Goal: Information Seeking & Learning: Check status

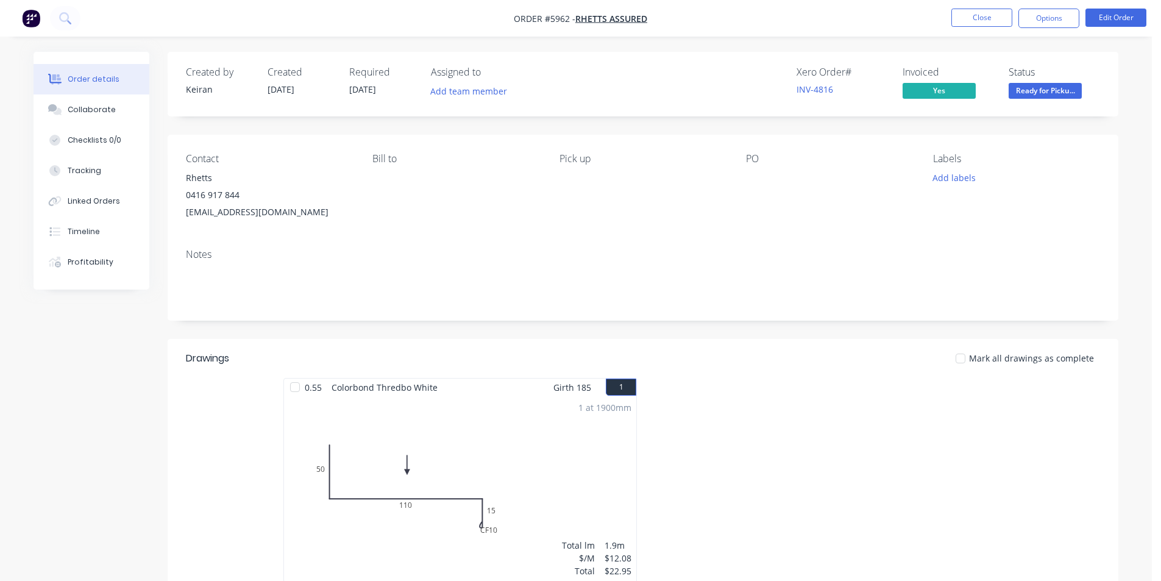
click at [962, 21] on button "Close" at bounding box center [981, 18] width 61 height 18
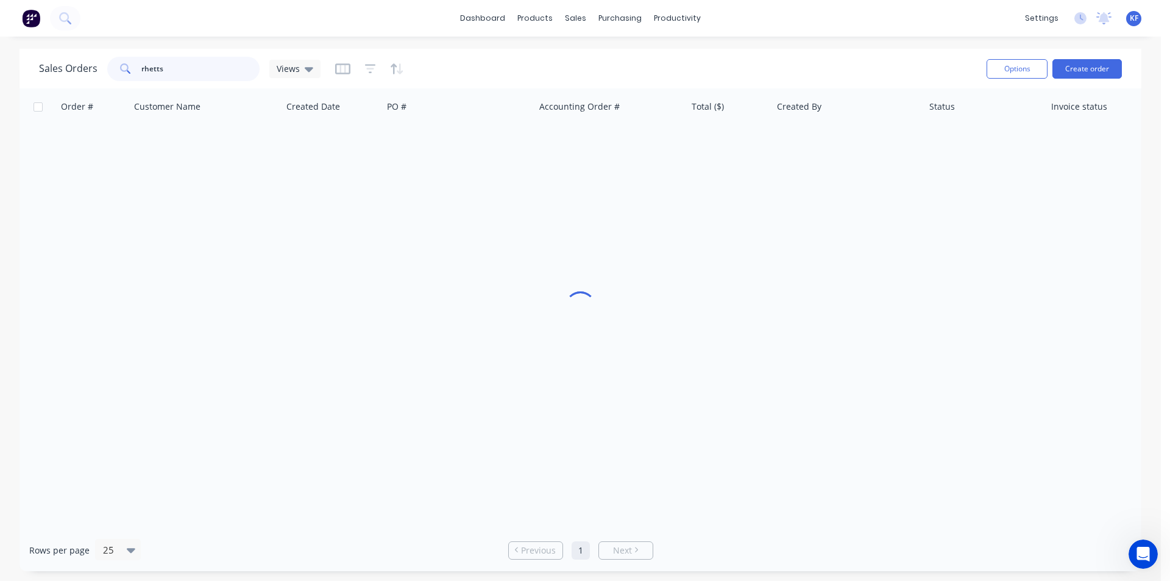
drag, startPoint x: 182, startPoint y: 70, endPoint x: 44, endPoint y: 49, distance: 138.8
click at [44, 49] on div "Sales Orders rhetts Views Options Create order" at bounding box center [580, 69] width 1122 height 40
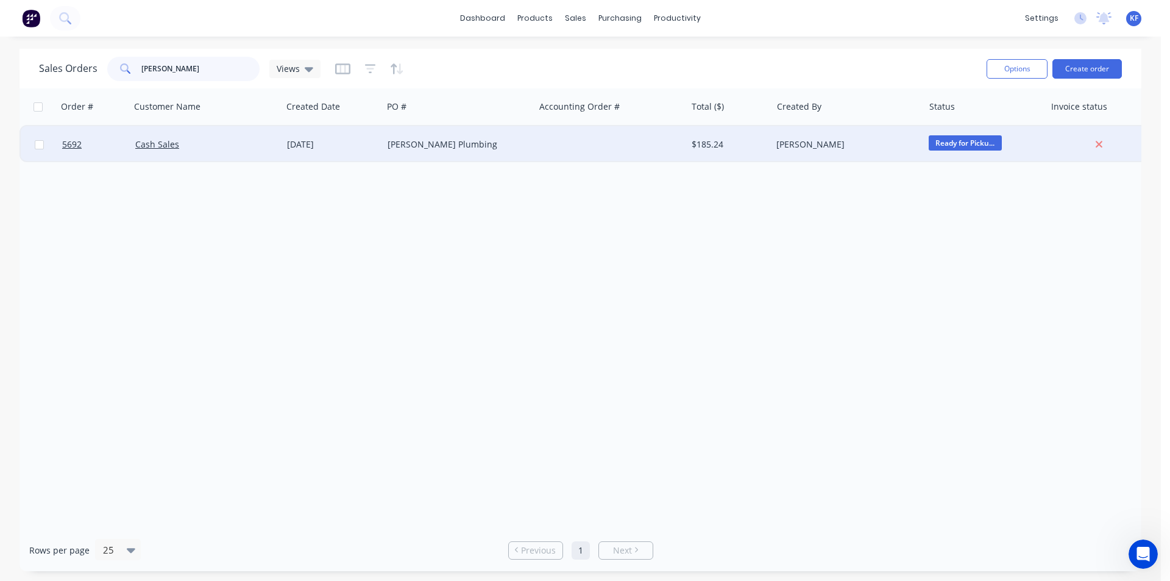
type input "[PERSON_NAME]"
click at [452, 140] on div "[PERSON_NAME] Plumbing" at bounding box center [455, 144] width 135 height 12
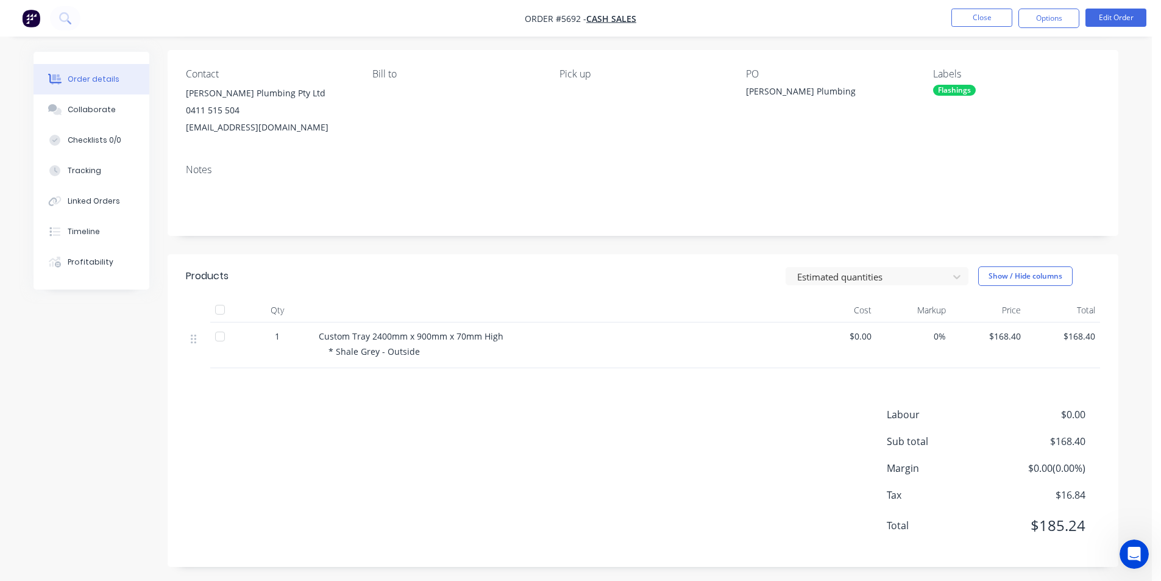
scroll to position [89, 0]
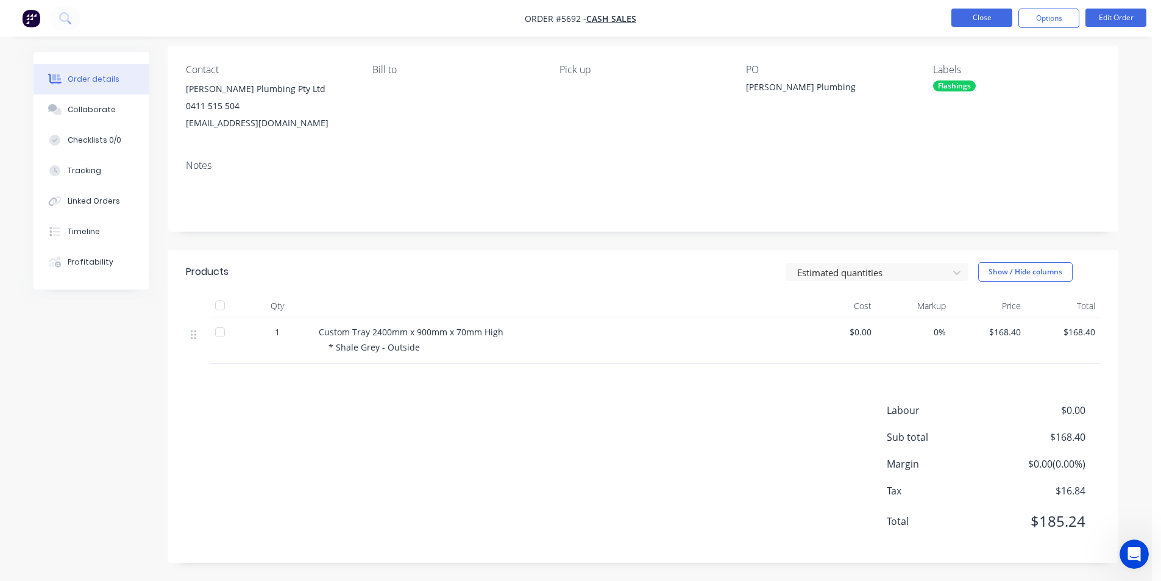
click at [980, 24] on button "Close" at bounding box center [981, 18] width 61 height 18
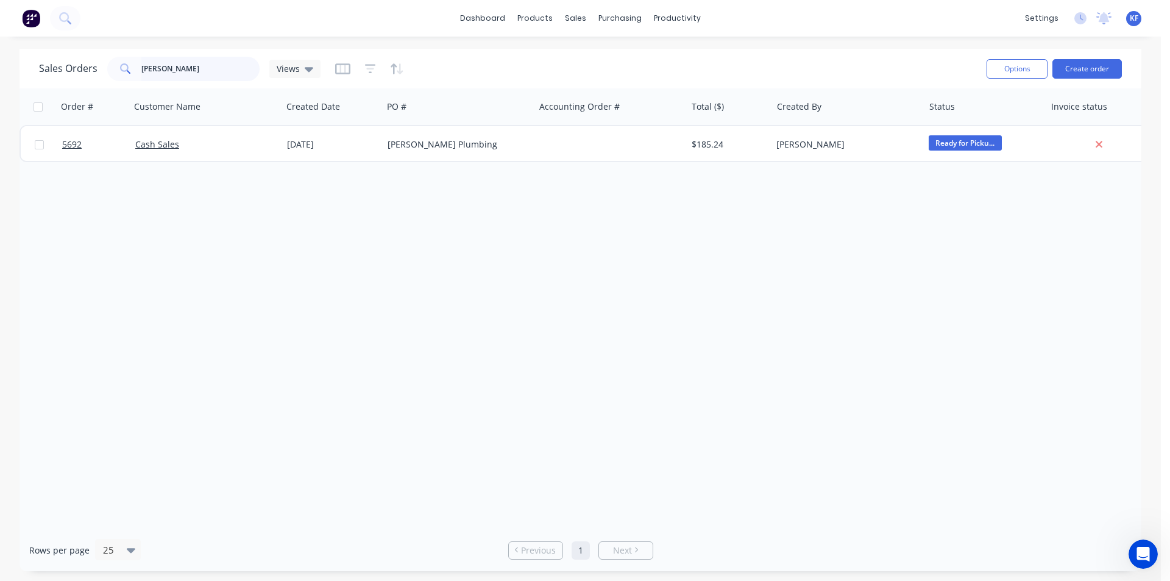
click at [93, 62] on div "Sales Orders [PERSON_NAME] Views" at bounding box center [180, 69] width 282 height 24
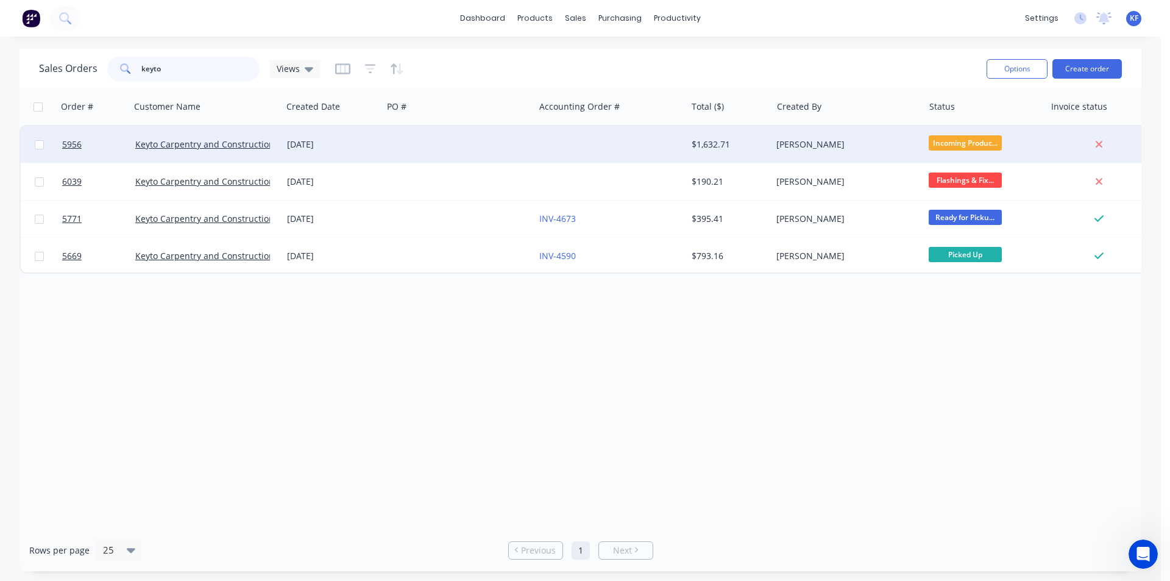
type input "keyto"
click at [507, 147] on div at bounding box center [459, 144] width 152 height 37
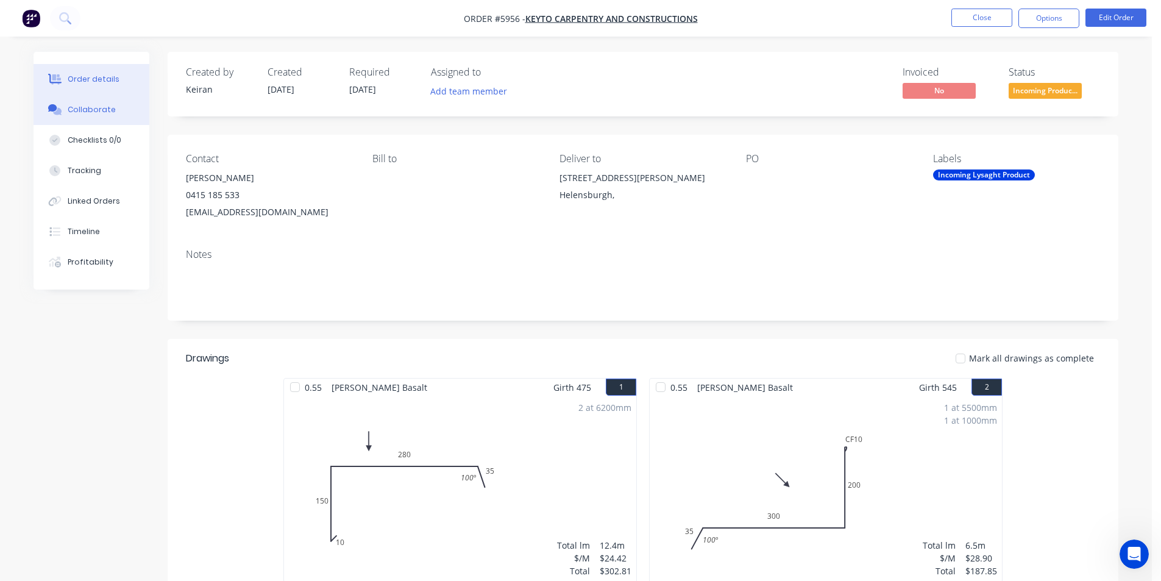
click at [101, 115] on button "Collaborate" at bounding box center [92, 109] width 116 height 30
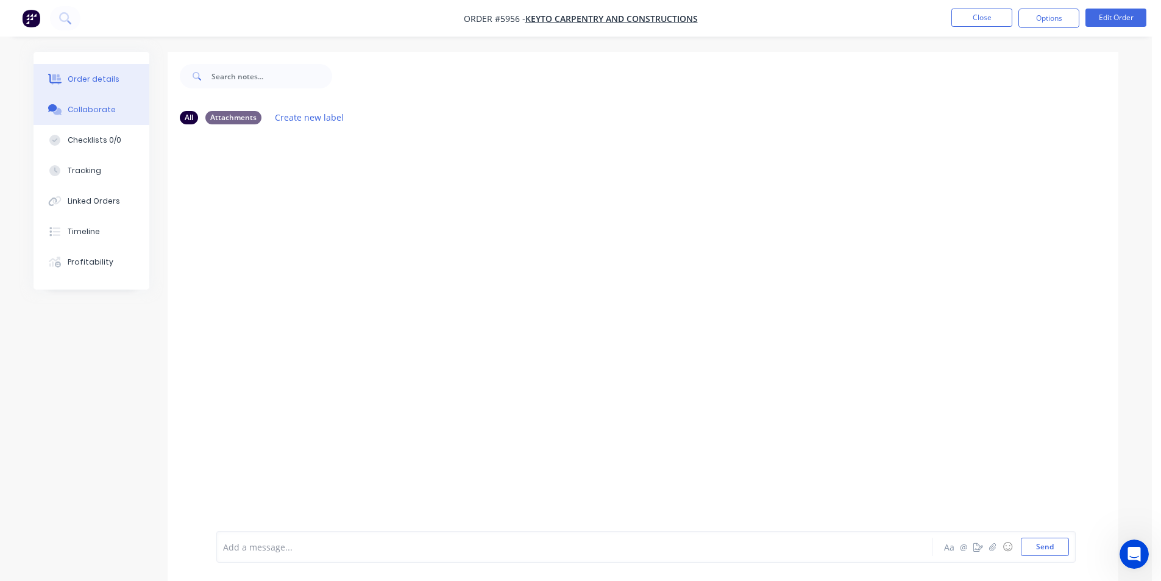
click at [78, 71] on button "Order details" at bounding box center [92, 79] width 116 height 30
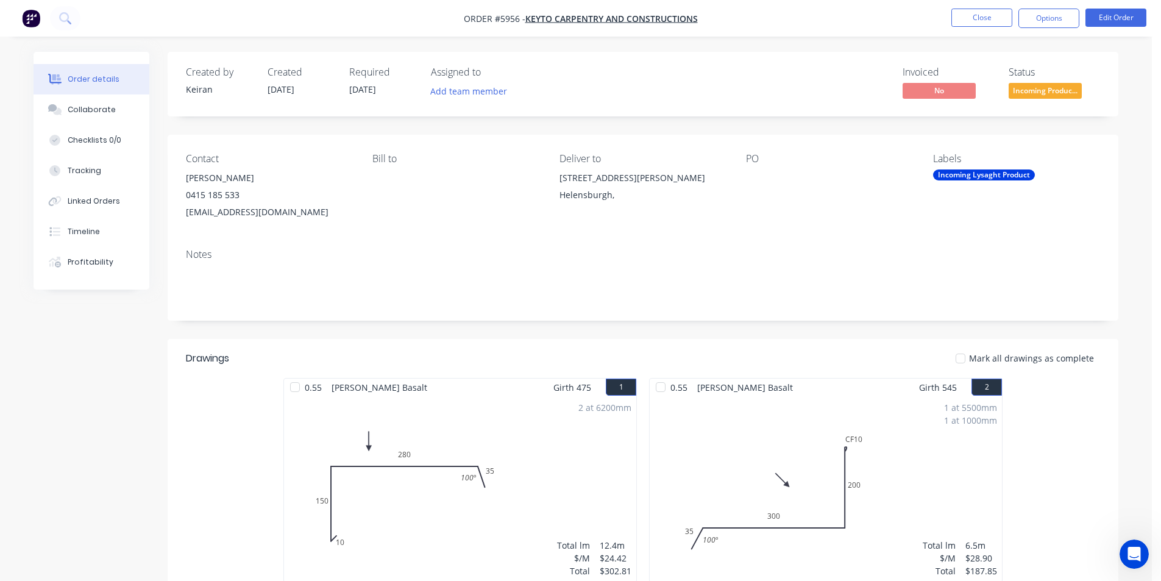
click at [949, 10] on ul "Close Options Edit Order" at bounding box center [1049, 18] width 224 height 19
click at [958, 13] on button "Close" at bounding box center [981, 18] width 61 height 18
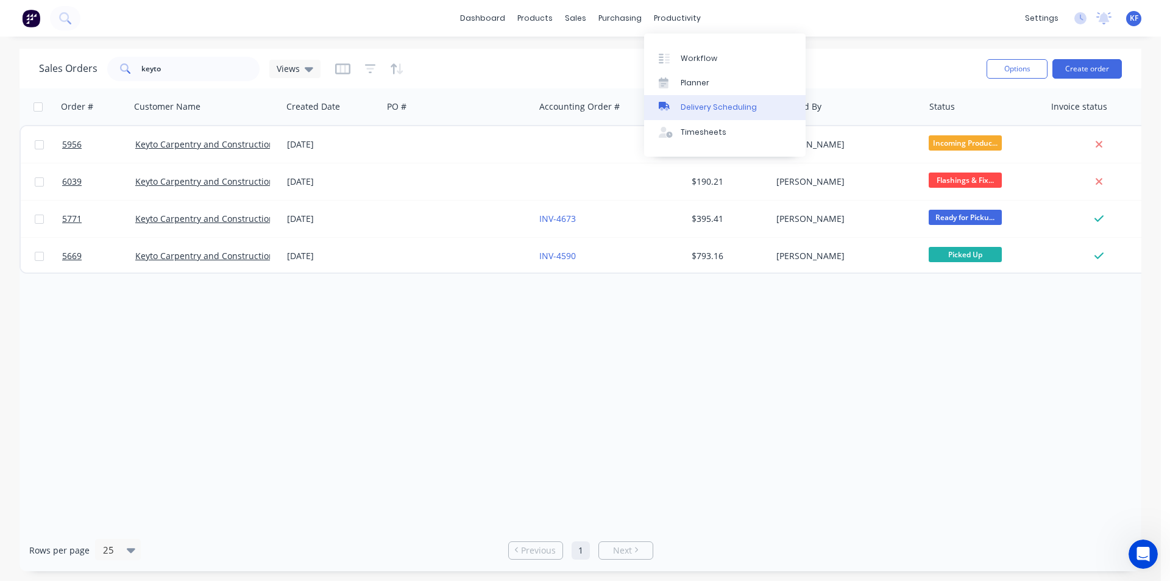
click at [696, 103] on div "Delivery Scheduling" at bounding box center [719, 107] width 76 height 11
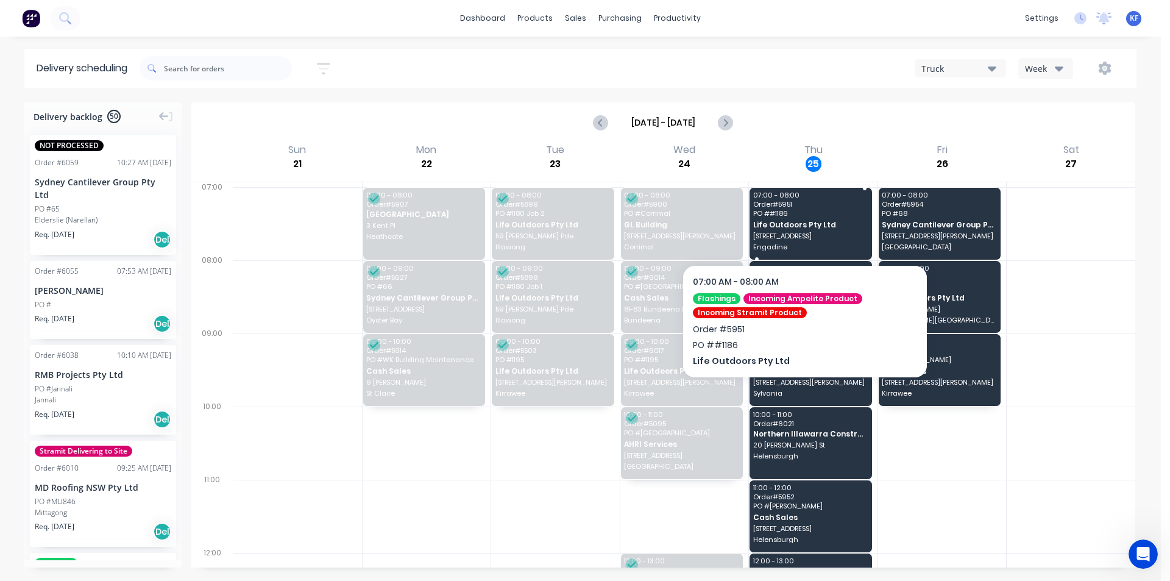
click at [817, 247] on span "Engadine" at bounding box center [810, 246] width 114 height 7
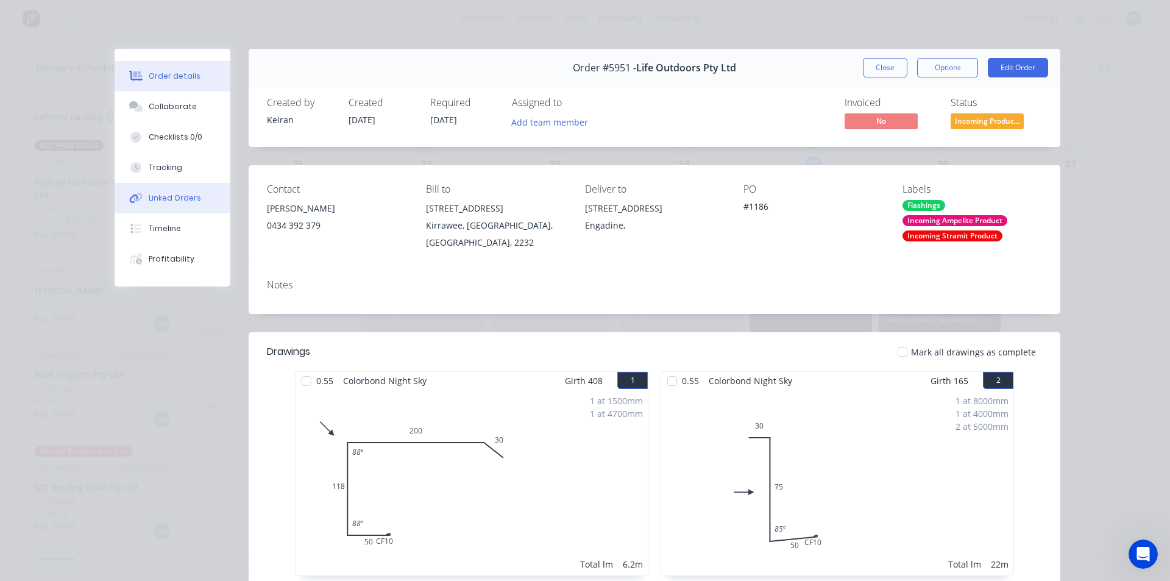
drag, startPoint x: 177, startPoint y: 224, endPoint x: 172, endPoint y: 199, distance: 25.5
click at [172, 199] on div "Order details Collaborate Checklists 0/0 Tracking Linked Orders Timeline Profit…" at bounding box center [173, 168] width 116 height 238
click at [172, 199] on div "Linked Orders" at bounding box center [175, 198] width 52 height 11
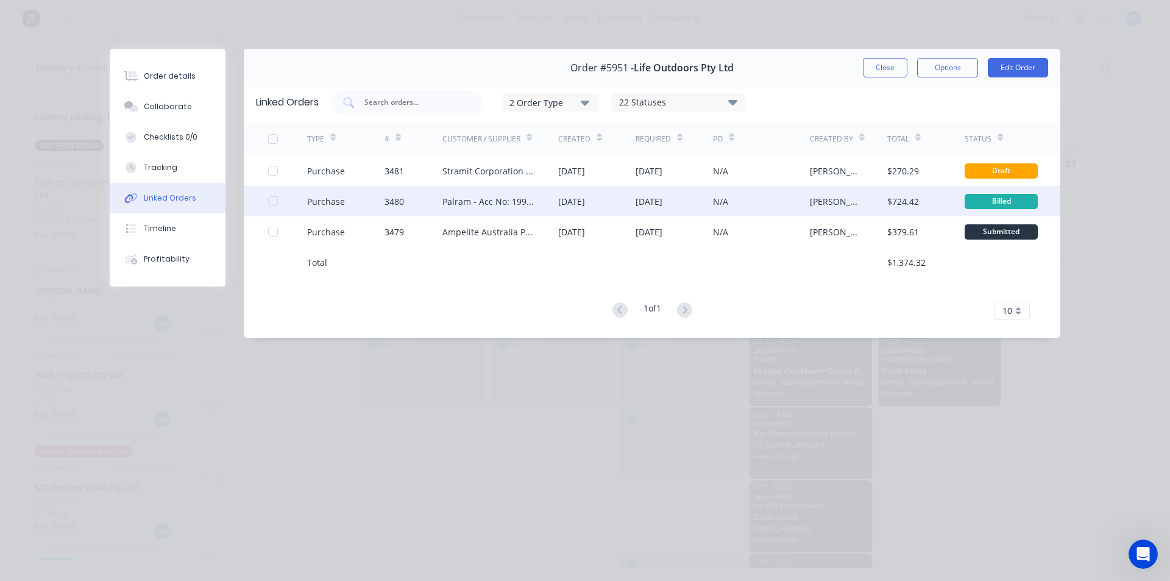
click at [619, 212] on div "[DATE]" at bounding box center [596, 201] width 77 height 30
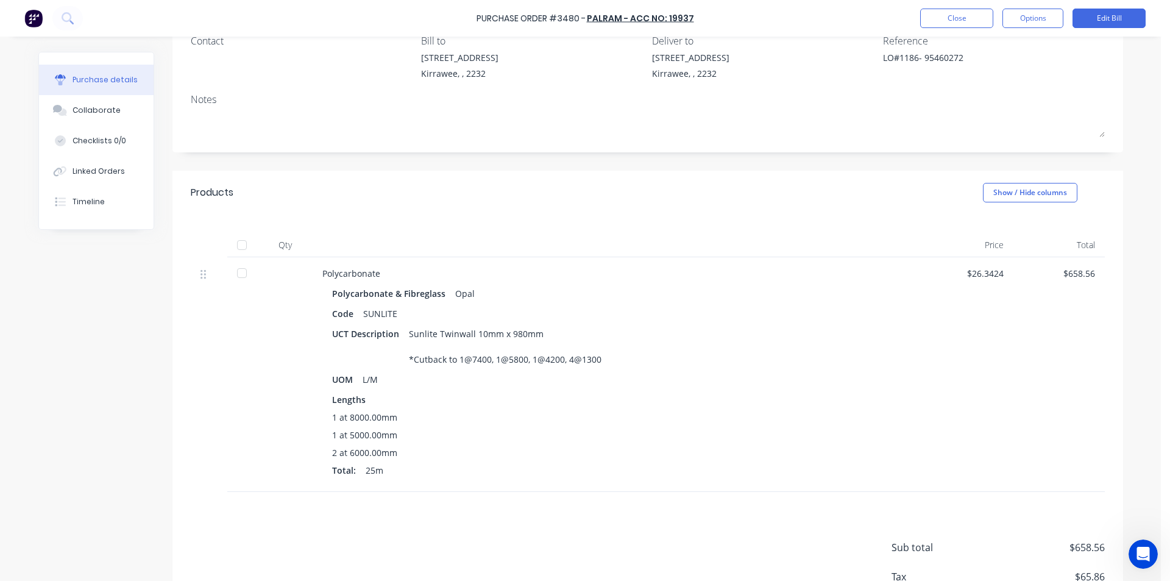
scroll to position [122, 0]
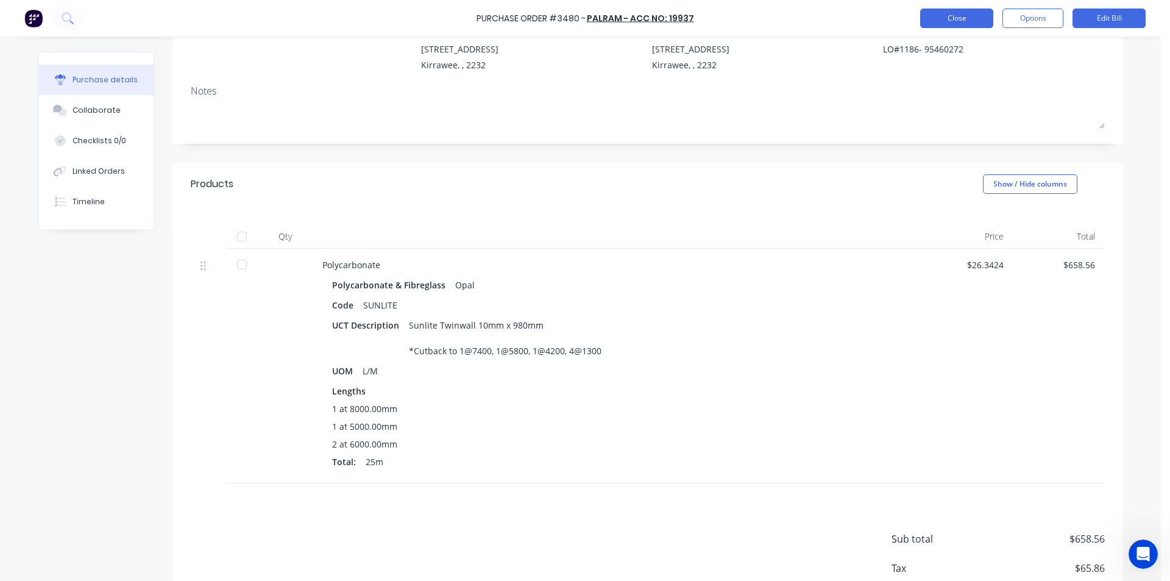
click at [984, 19] on button "Close" at bounding box center [956, 18] width 73 height 19
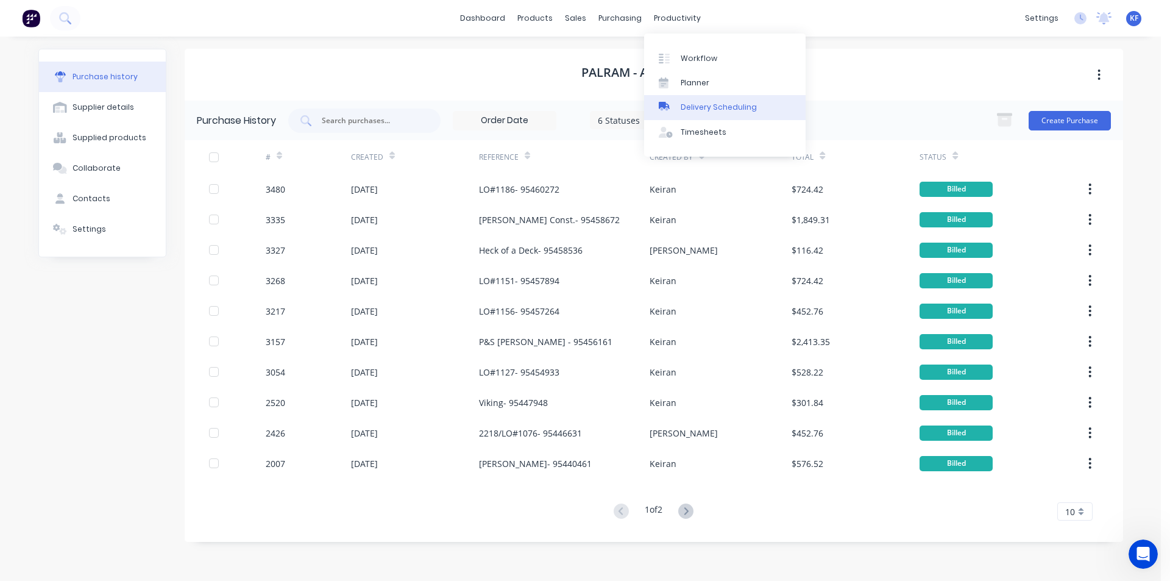
click at [700, 101] on link "Delivery Scheduling" at bounding box center [724, 107] width 161 height 24
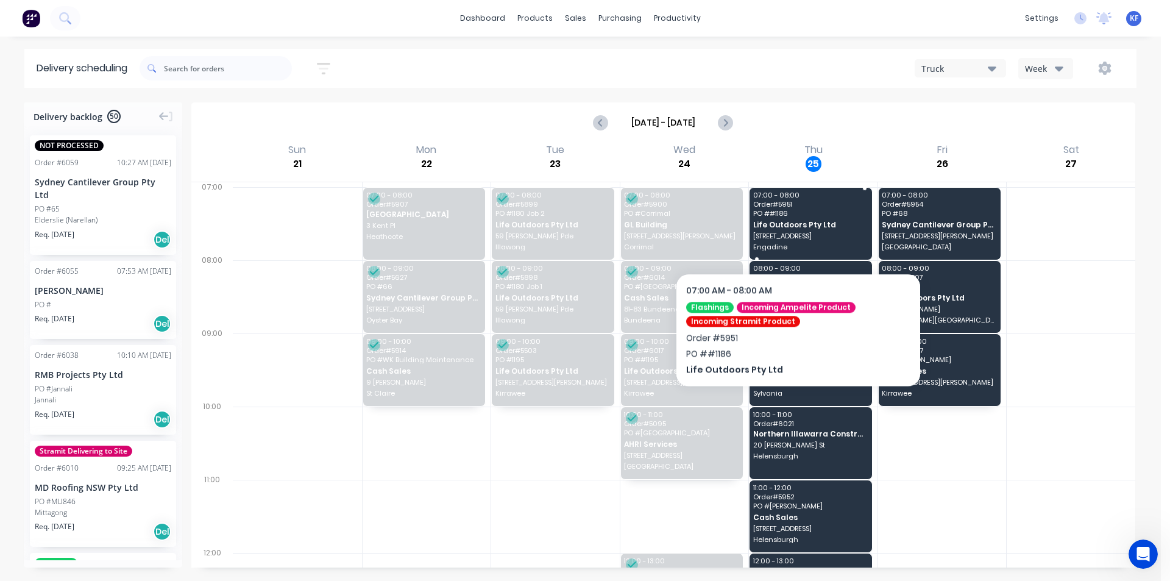
click at [798, 231] on div "07:00 - 08:00 Order # 5951 PO # #1186 Life Outdoors Pty Ltd [STREET_ADDRESS]" at bounding box center [811, 224] width 122 height 72
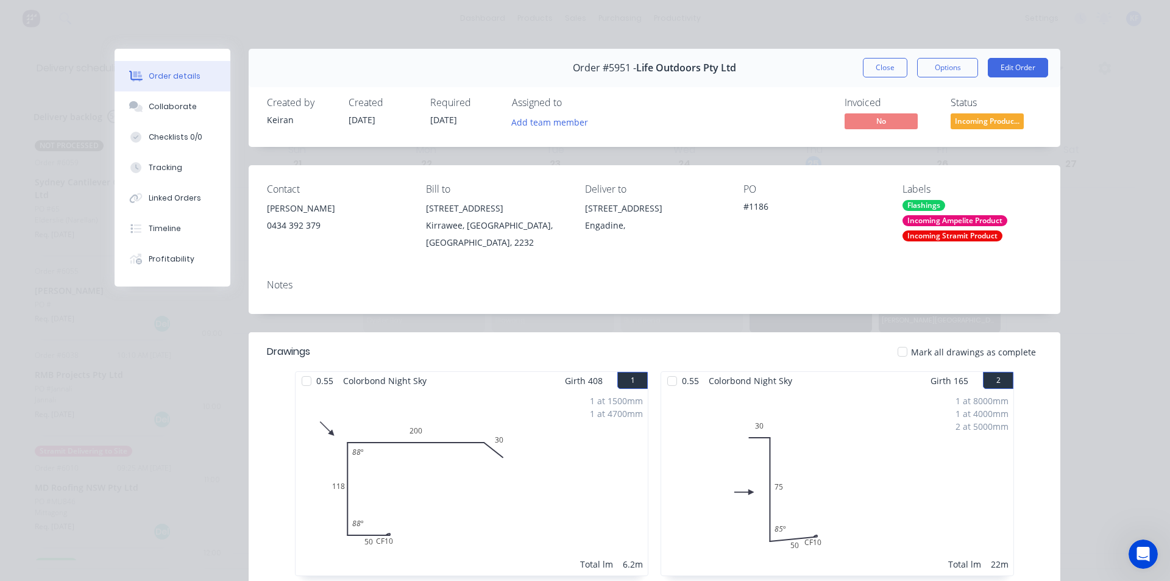
scroll to position [87, 0]
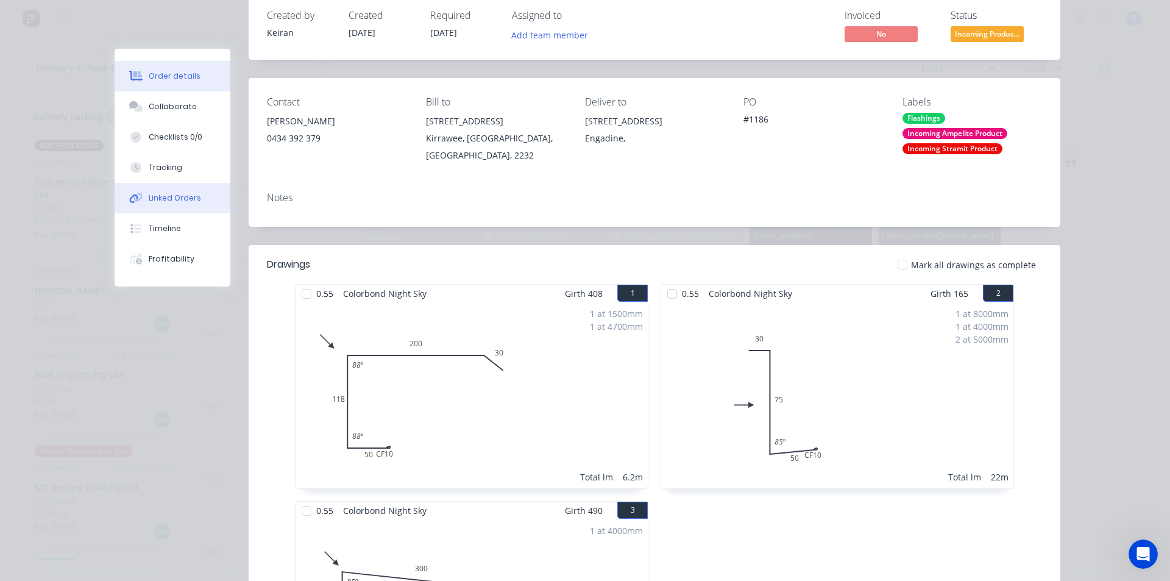
click at [180, 197] on div "Linked Orders" at bounding box center [175, 198] width 52 height 11
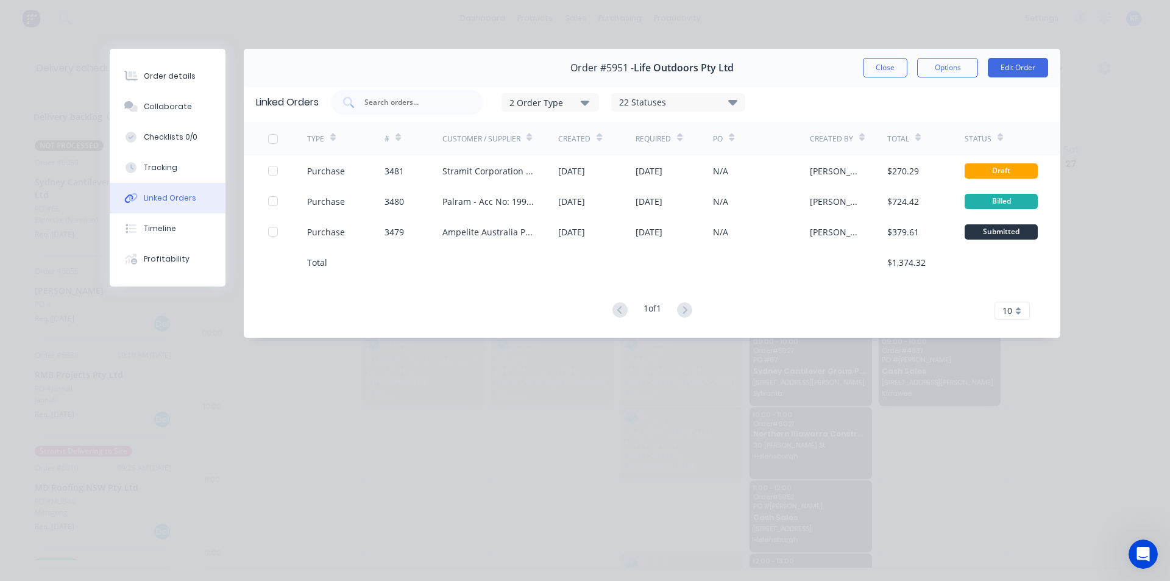
scroll to position [0, 0]
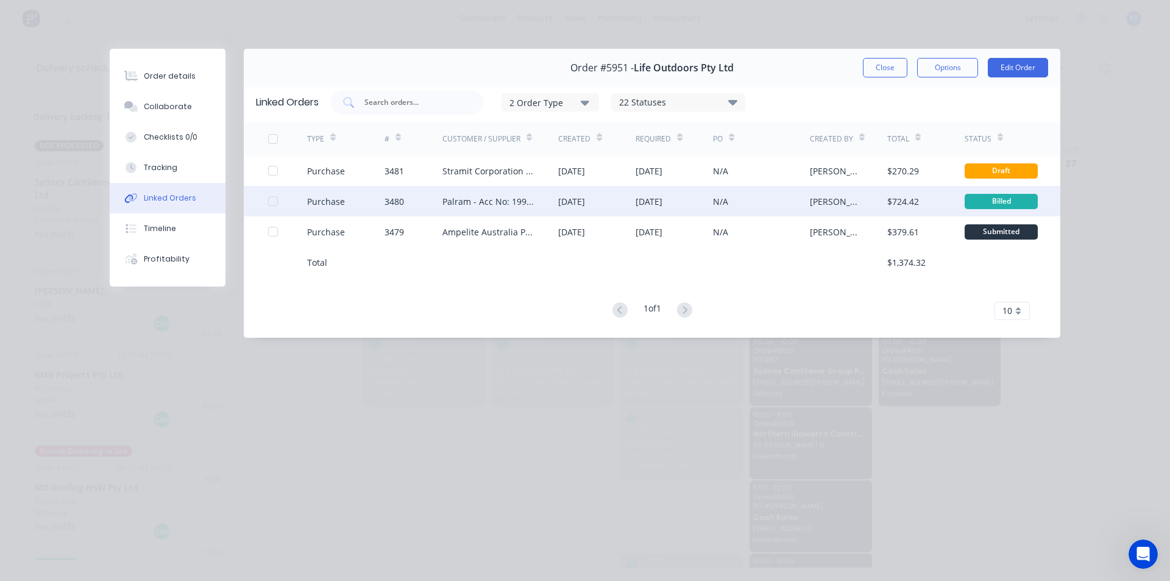
click at [533, 205] on div "Palram - Acc No: 19937" at bounding box center [488, 201] width 92 height 13
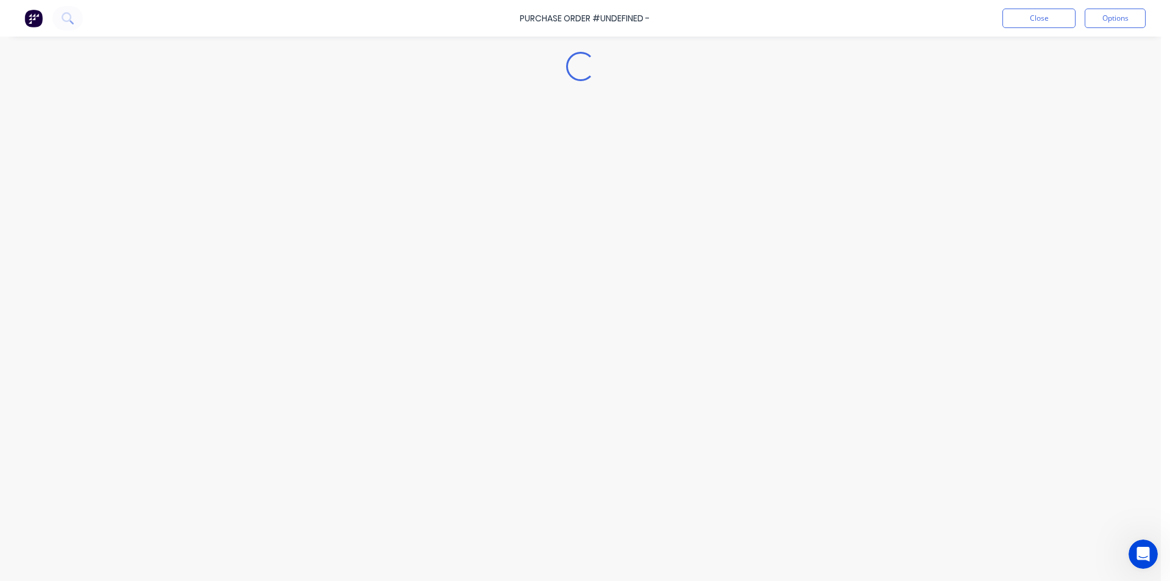
type textarea "x"
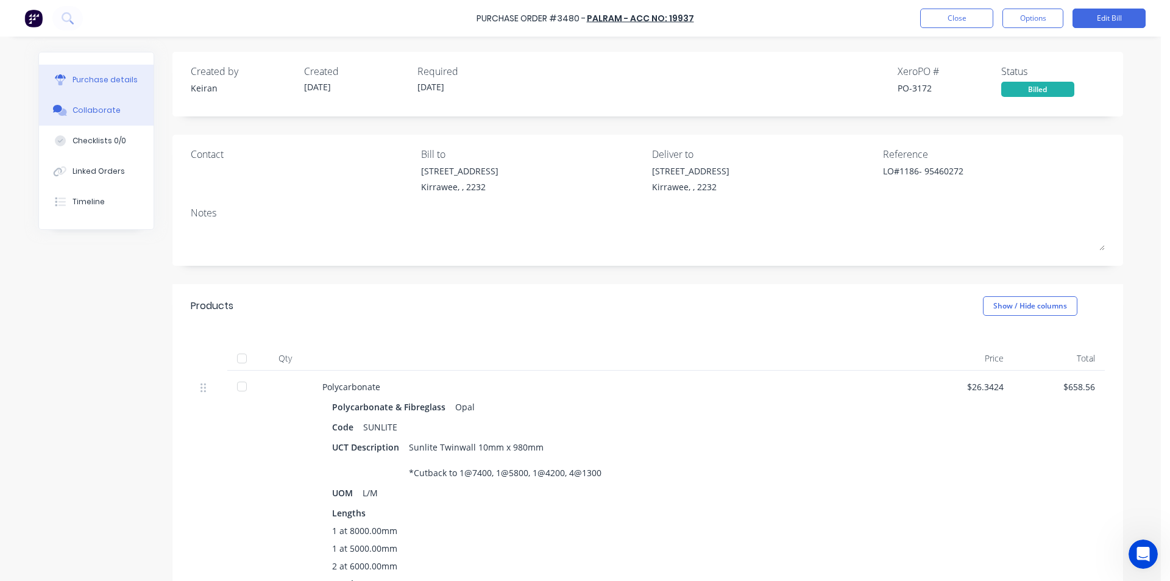
click at [102, 109] on div "Collaborate" at bounding box center [97, 110] width 48 height 11
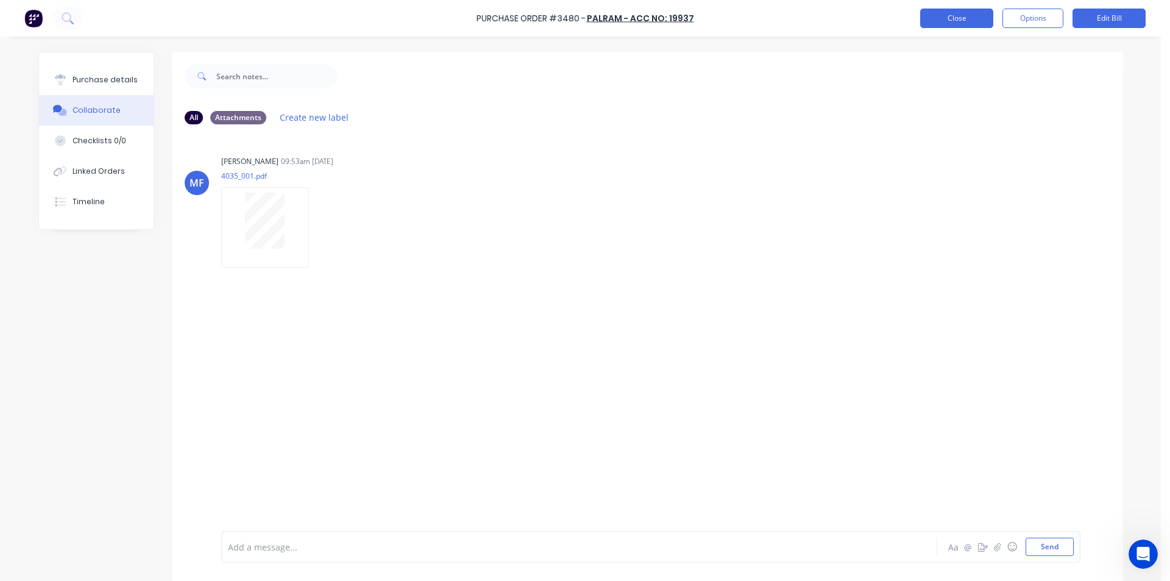
click at [955, 24] on button "Close" at bounding box center [956, 18] width 73 height 19
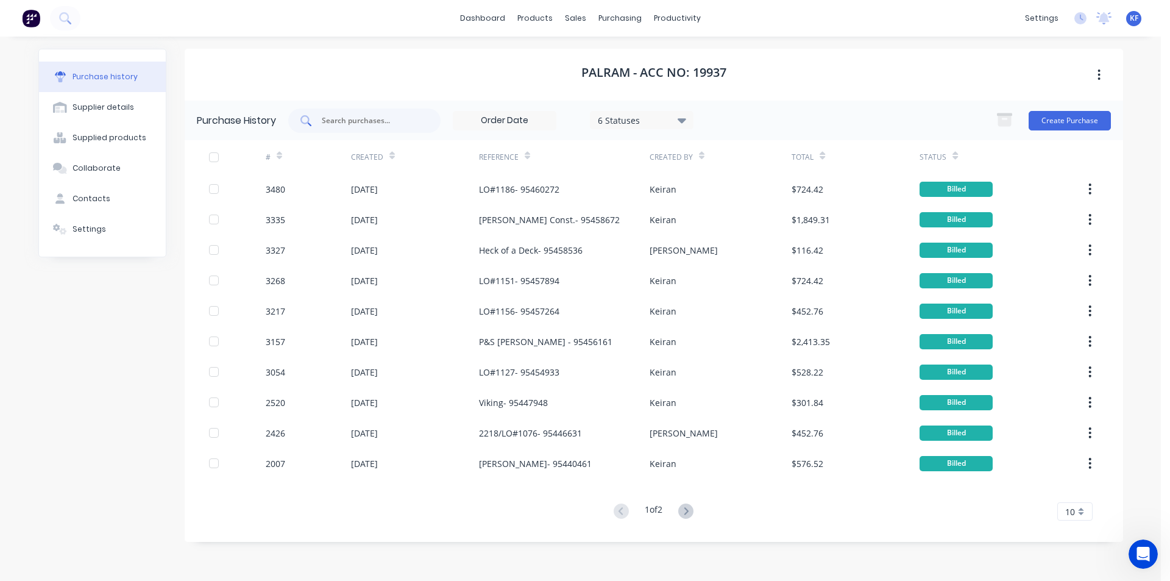
click at [389, 113] on div at bounding box center [364, 120] width 152 height 24
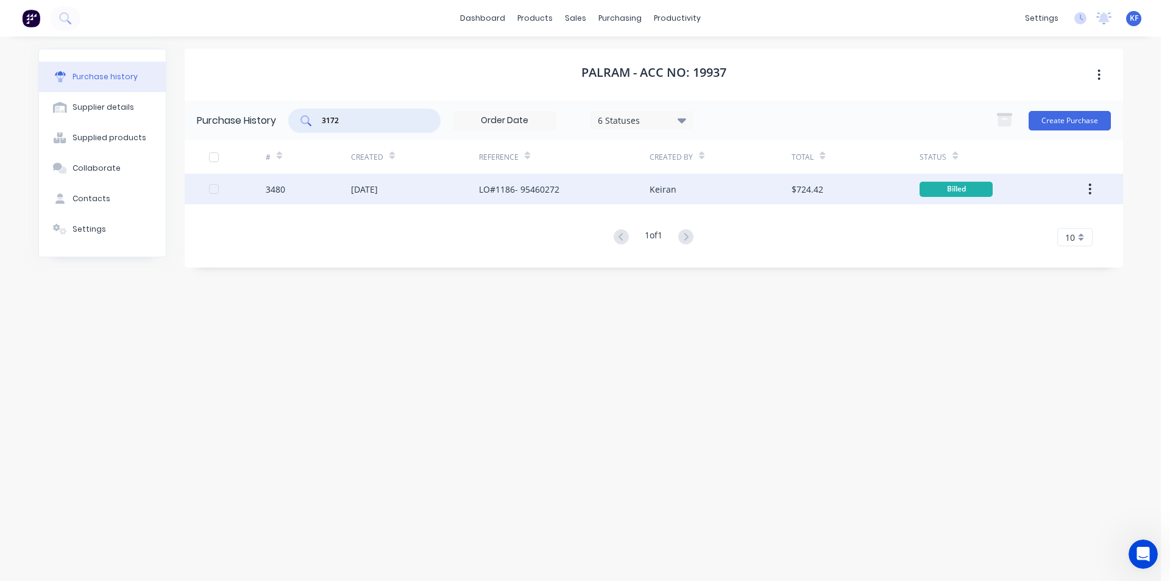
type input "3172"
click at [551, 190] on div "LO#1186- 95460272" at bounding box center [519, 189] width 80 height 13
type textarea "x"
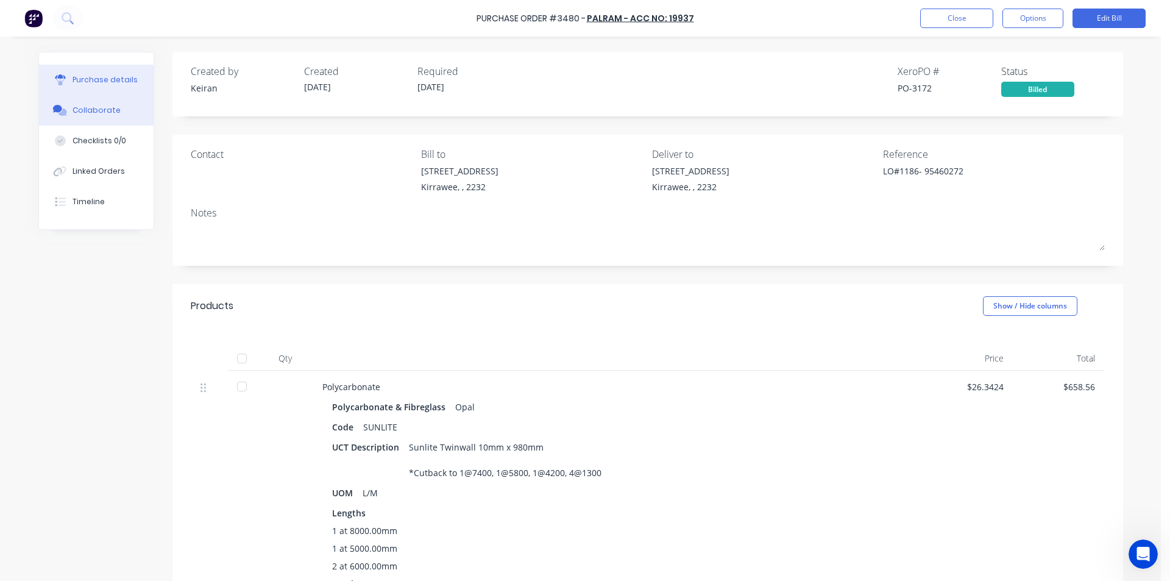
click at [95, 115] on div "Collaborate" at bounding box center [97, 110] width 48 height 11
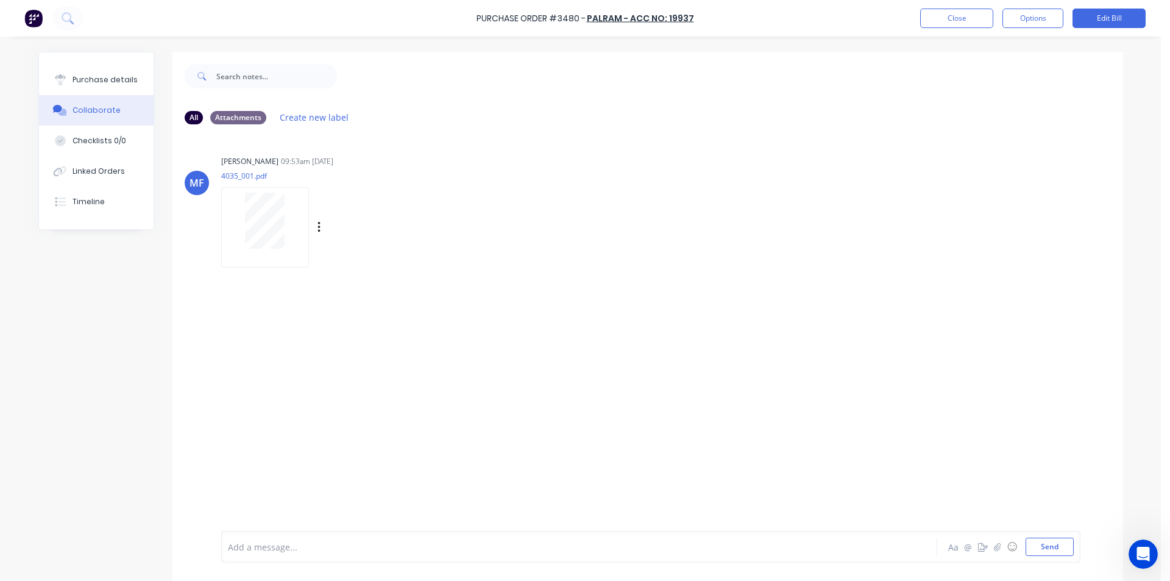
click at [236, 233] on div at bounding box center [265, 221] width 77 height 56
click at [949, 23] on button "Close" at bounding box center [956, 18] width 73 height 19
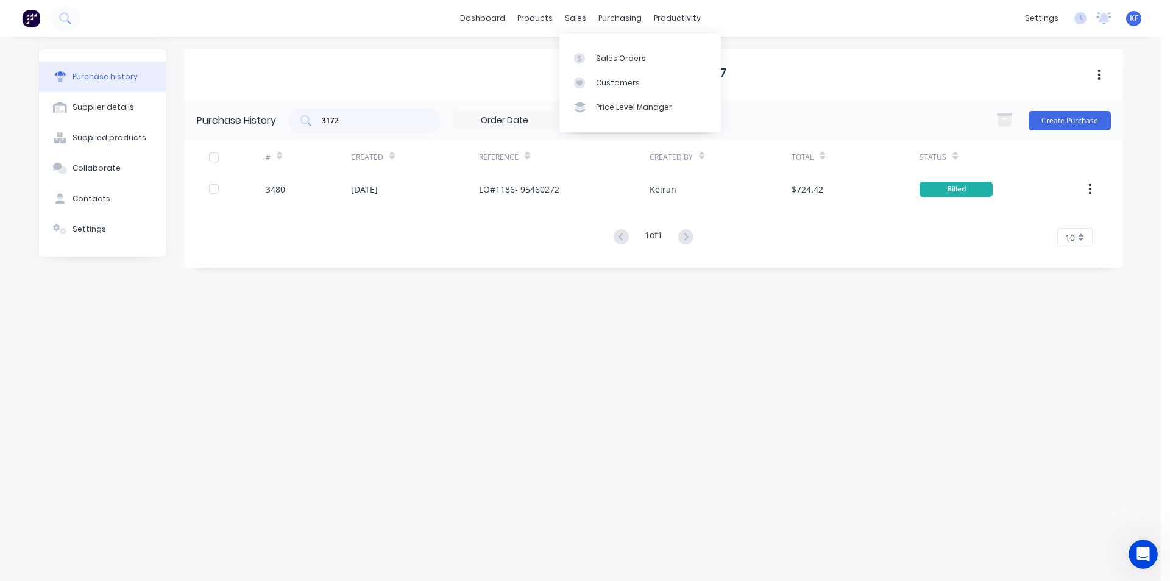
click at [594, 31] on div "Sales Orders Customers Price Level Manager" at bounding box center [639, 83] width 161 height 106
click at [602, 55] on div "Sales Orders" at bounding box center [621, 58] width 50 height 11
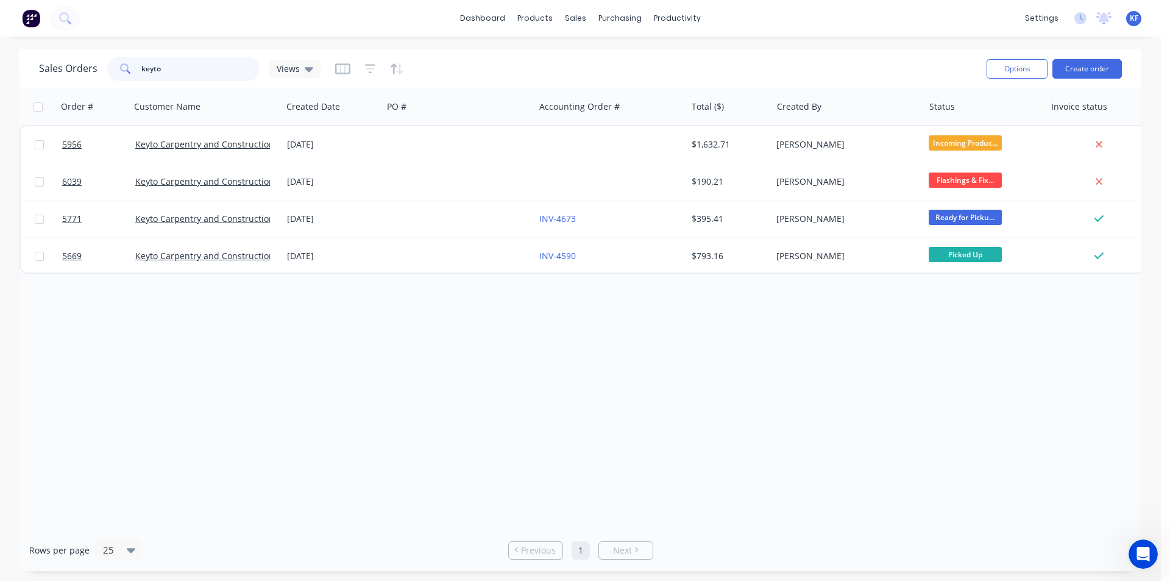
drag, startPoint x: 87, startPoint y: 65, endPoint x: 52, endPoint y: 59, distance: 35.2
click at [52, 60] on div "Sales Orders keyto Views" at bounding box center [180, 69] width 282 height 24
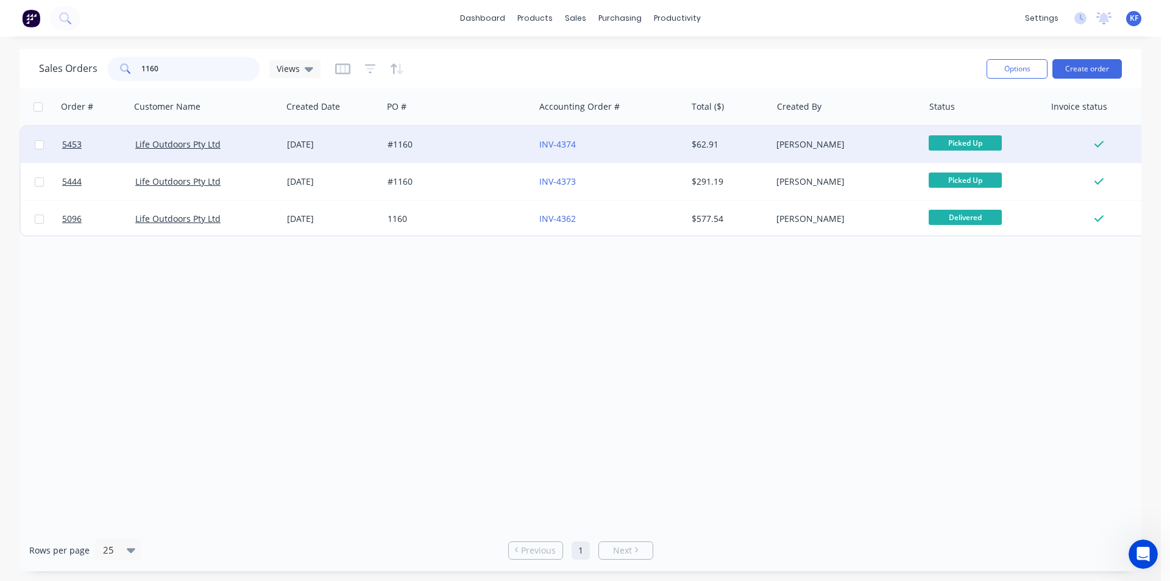
type input "1160"
click at [461, 157] on div "#1160" at bounding box center [459, 144] width 152 height 37
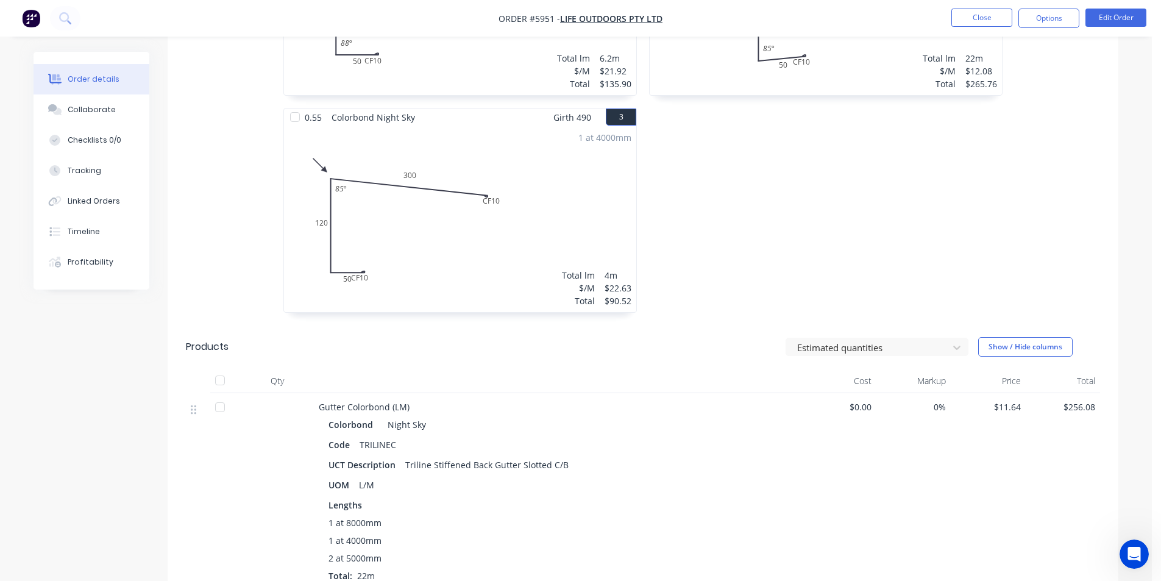
scroll to position [487, 0]
click at [106, 211] on button "Linked Orders" at bounding box center [92, 201] width 116 height 30
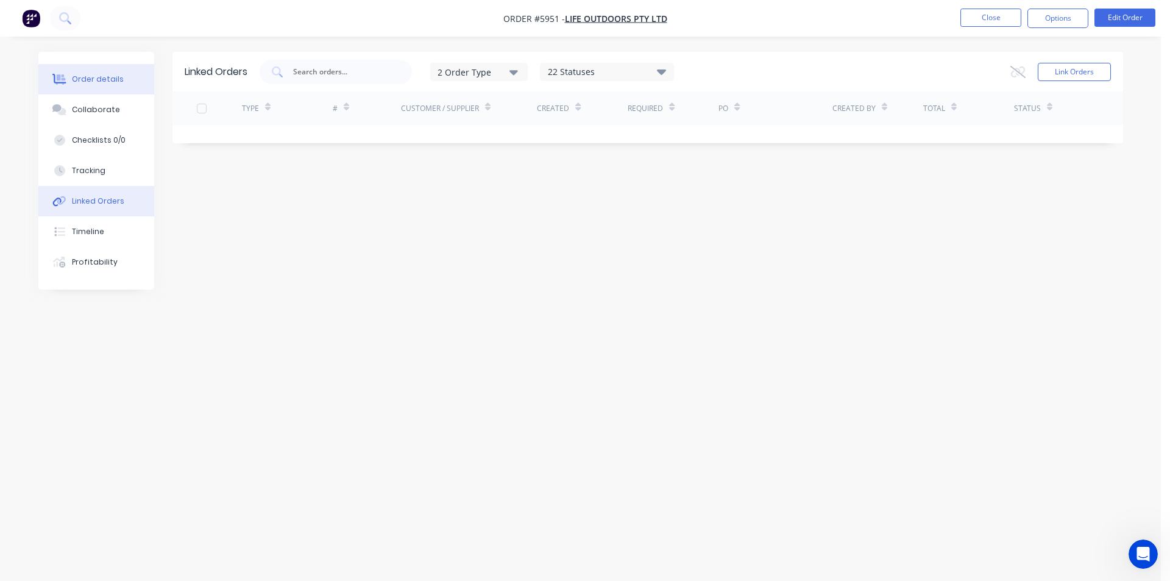
click at [110, 78] on div "Order details" at bounding box center [98, 79] width 52 height 11
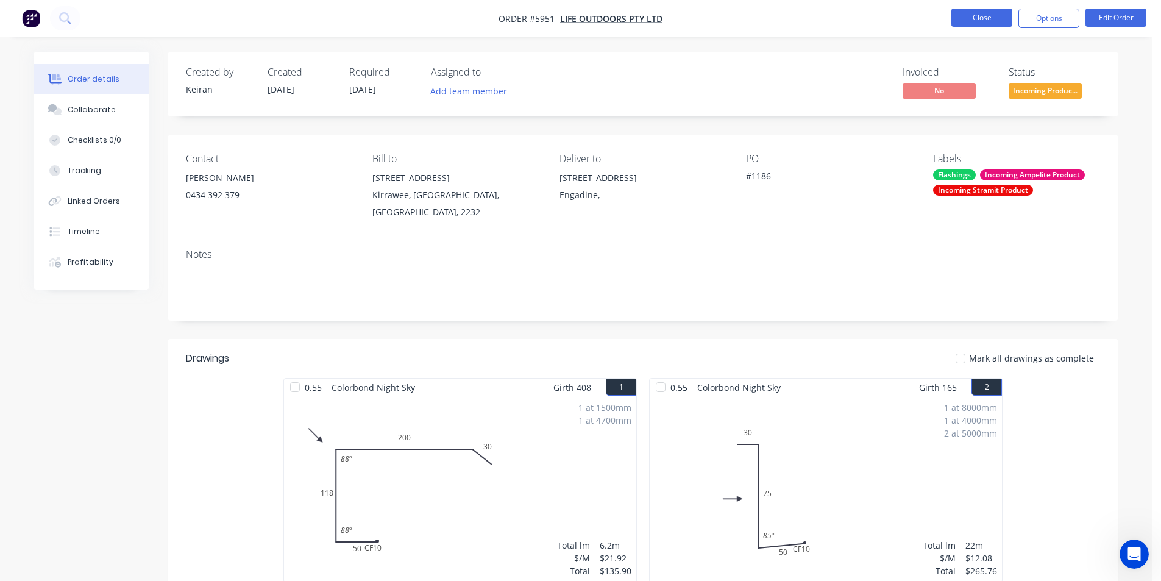
click at [965, 22] on button "Close" at bounding box center [981, 18] width 61 height 18
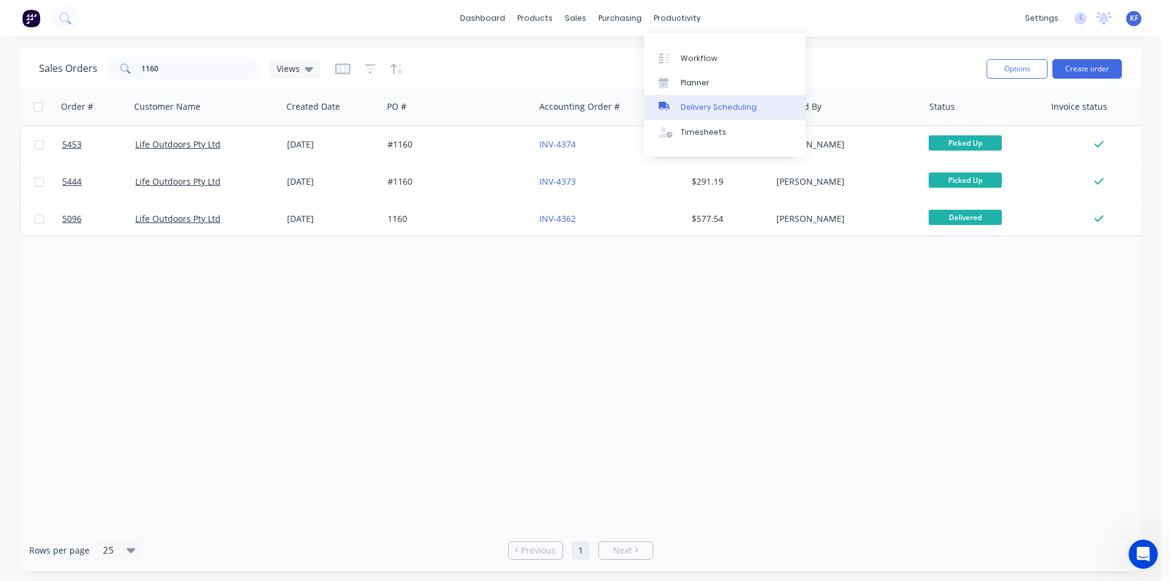
click at [714, 106] on div "Delivery Scheduling" at bounding box center [719, 107] width 76 height 11
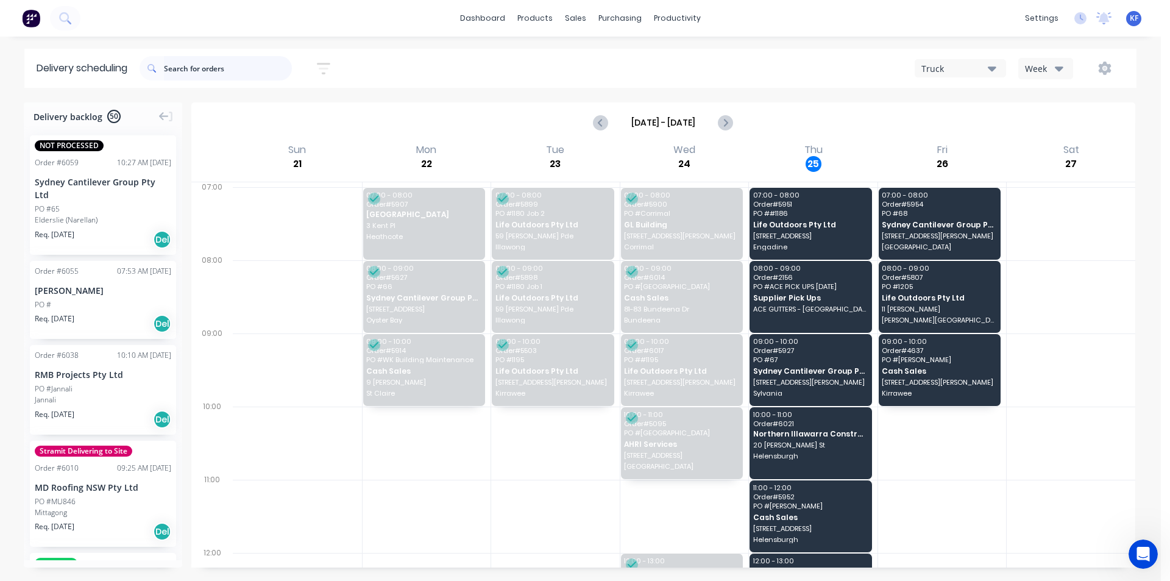
click at [230, 74] on input "text" at bounding box center [228, 68] width 128 height 24
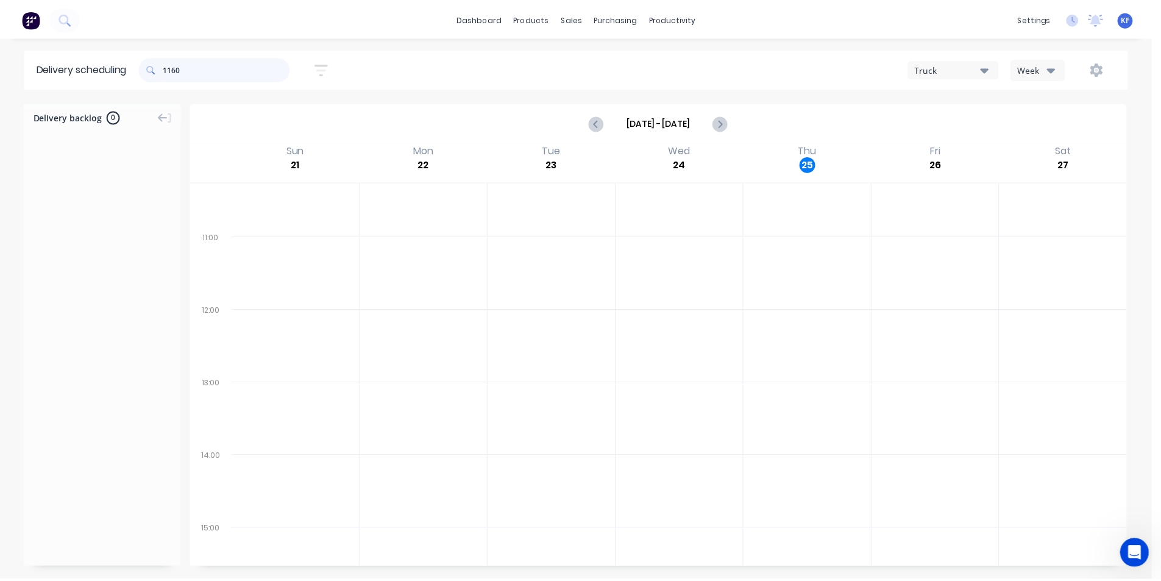
scroll to position [61, 0]
type input "1160"
click at [598, 130] on button "Previous page" at bounding box center [601, 122] width 24 height 24
click at [603, 120] on icon "Previous page" at bounding box center [600, 123] width 5 height 10
click at [724, 124] on icon "Next page" at bounding box center [725, 122] width 15 height 15
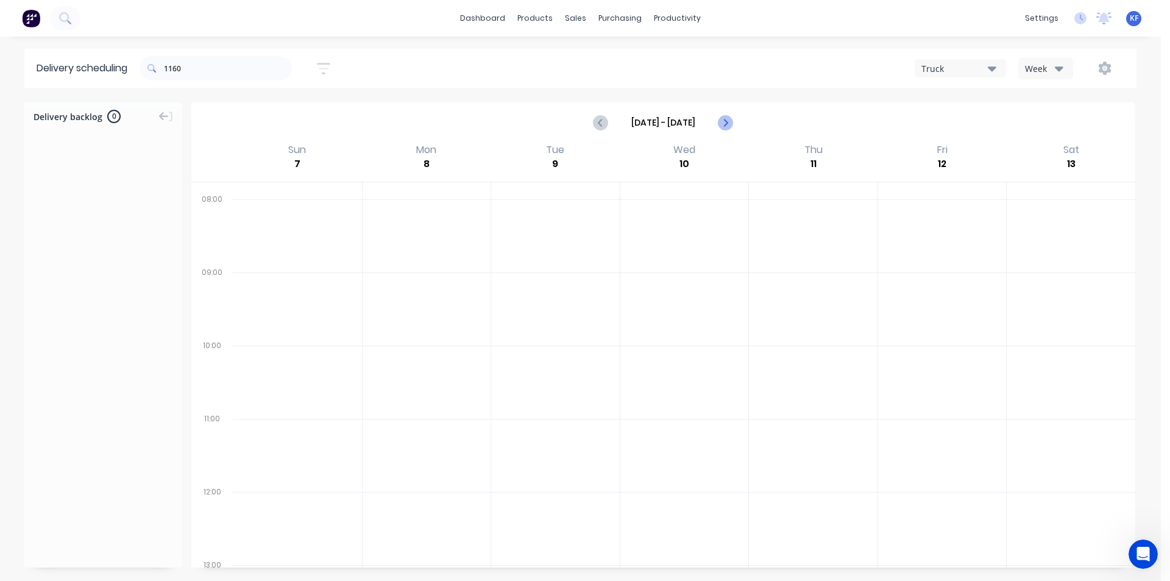
click at [724, 124] on icon "Next page" at bounding box center [725, 122] width 15 height 15
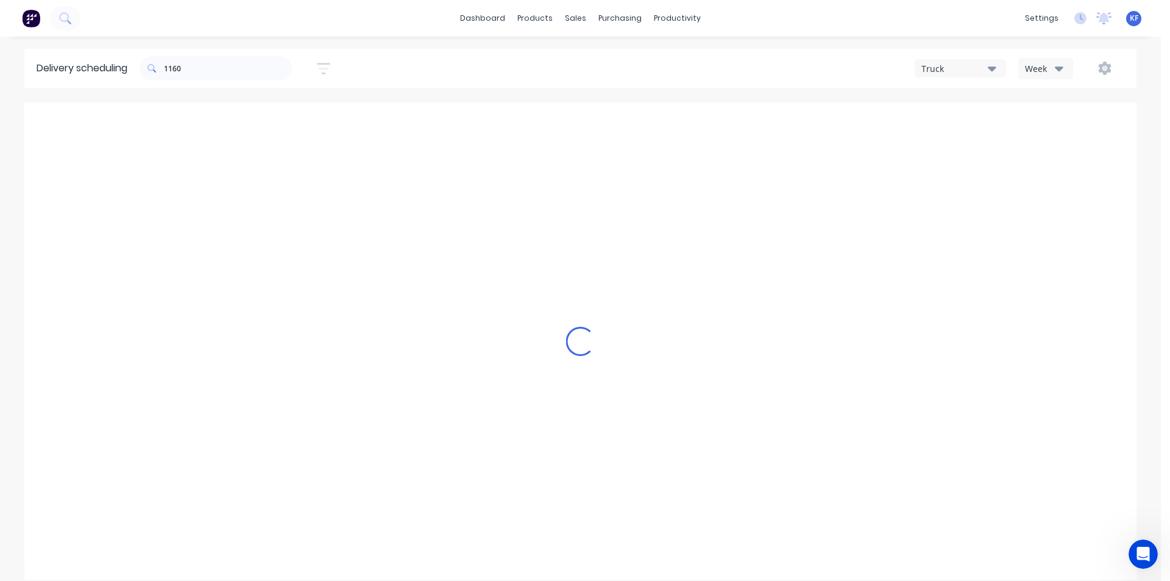
click at [724, 124] on icon "Next page" at bounding box center [725, 122] width 15 height 15
type input "[DATE] - [DATE]"
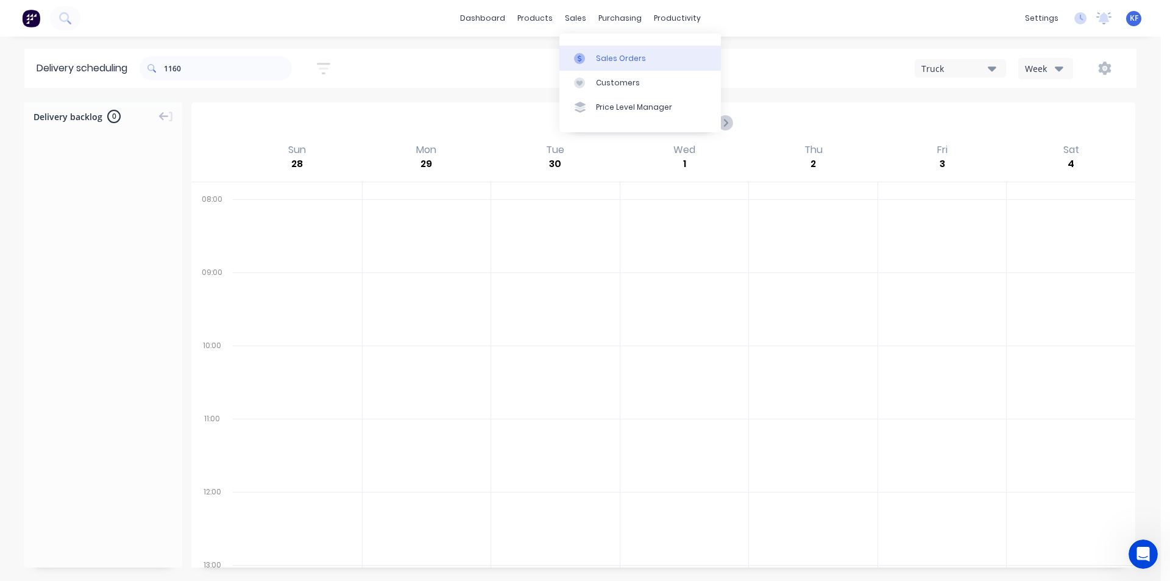
click at [598, 54] on div "Sales Orders" at bounding box center [621, 58] width 50 height 11
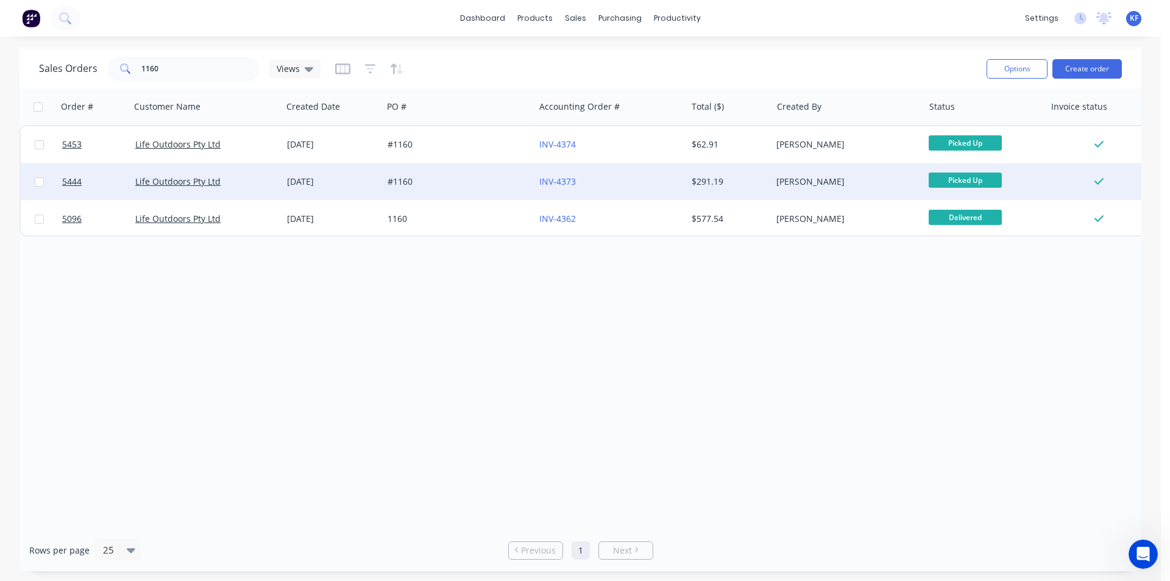
click at [426, 182] on div "#1160" at bounding box center [455, 181] width 135 height 12
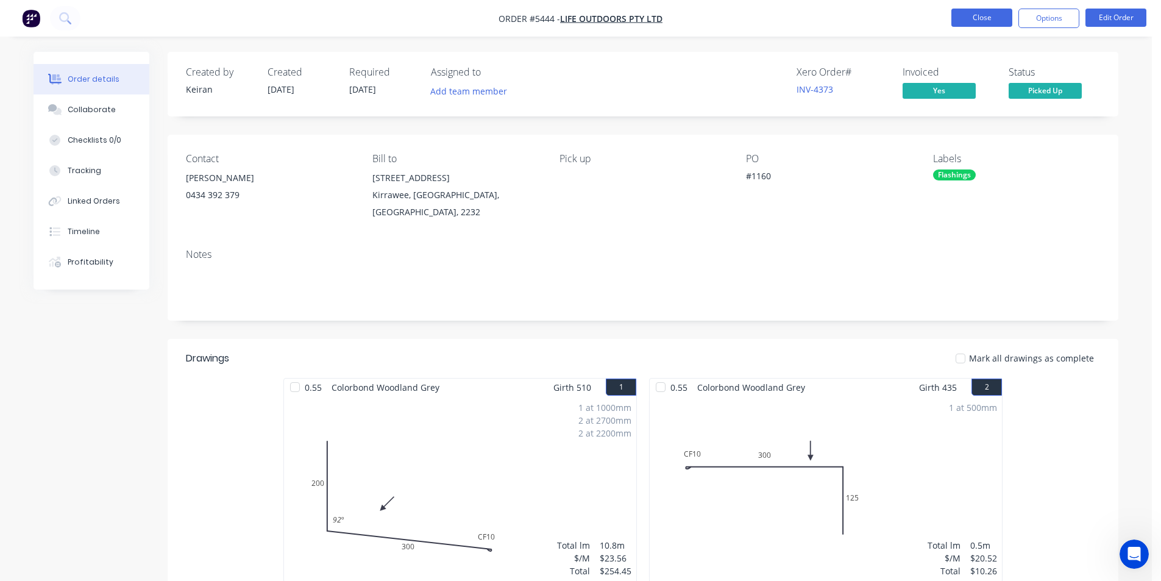
click at [965, 18] on button "Close" at bounding box center [981, 18] width 61 height 18
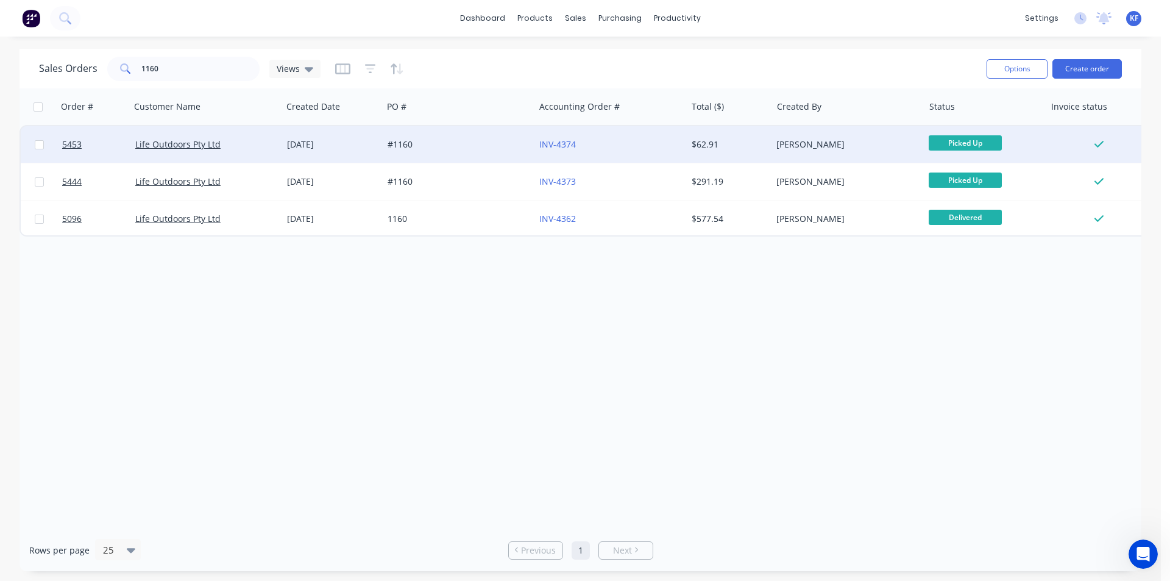
click at [502, 143] on div "#1160" at bounding box center [455, 144] width 135 height 12
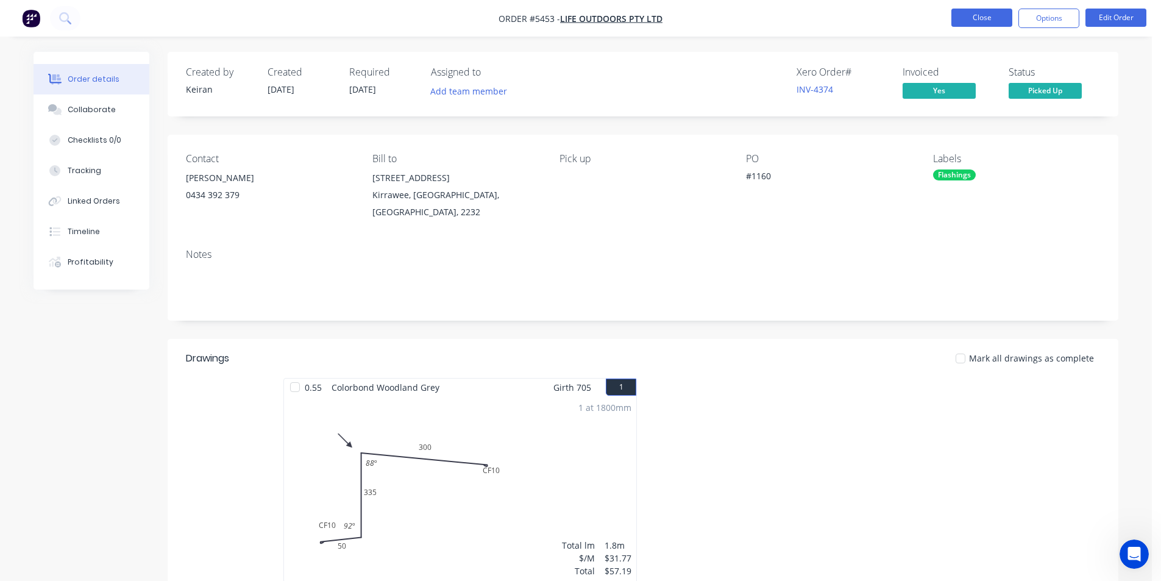
click at [963, 23] on button "Close" at bounding box center [981, 18] width 61 height 18
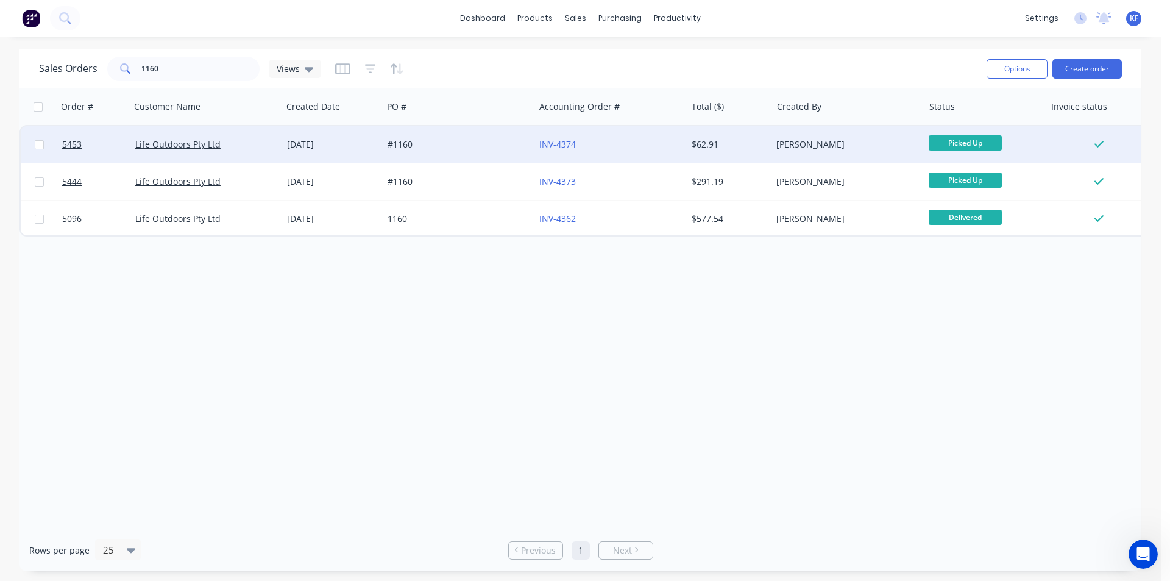
click at [432, 141] on div "#1160" at bounding box center [455, 144] width 135 height 12
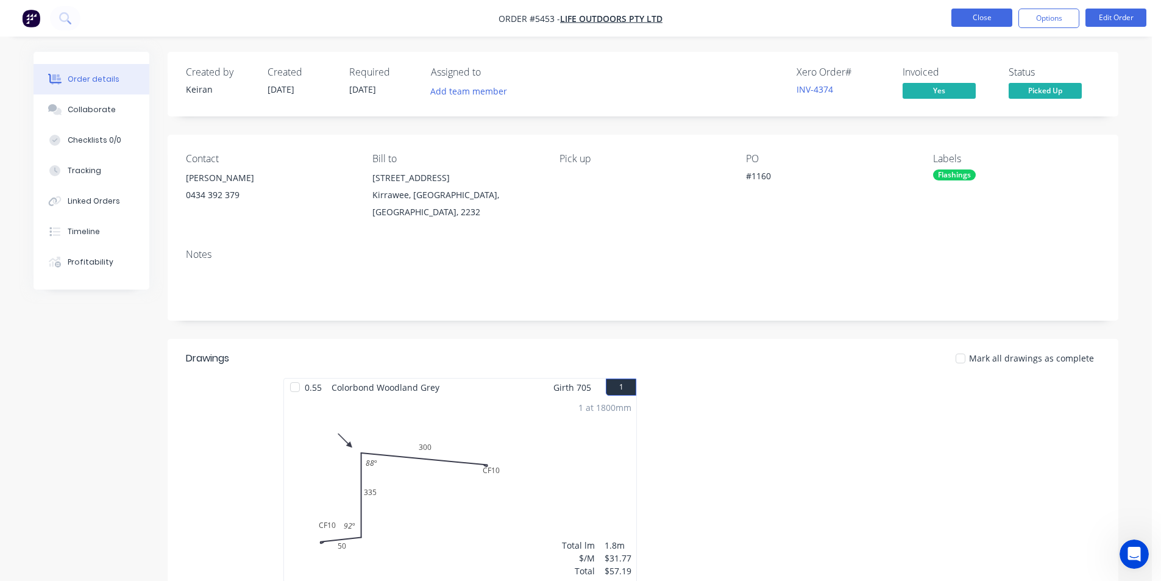
click at [980, 21] on button "Close" at bounding box center [981, 18] width 61 height 18
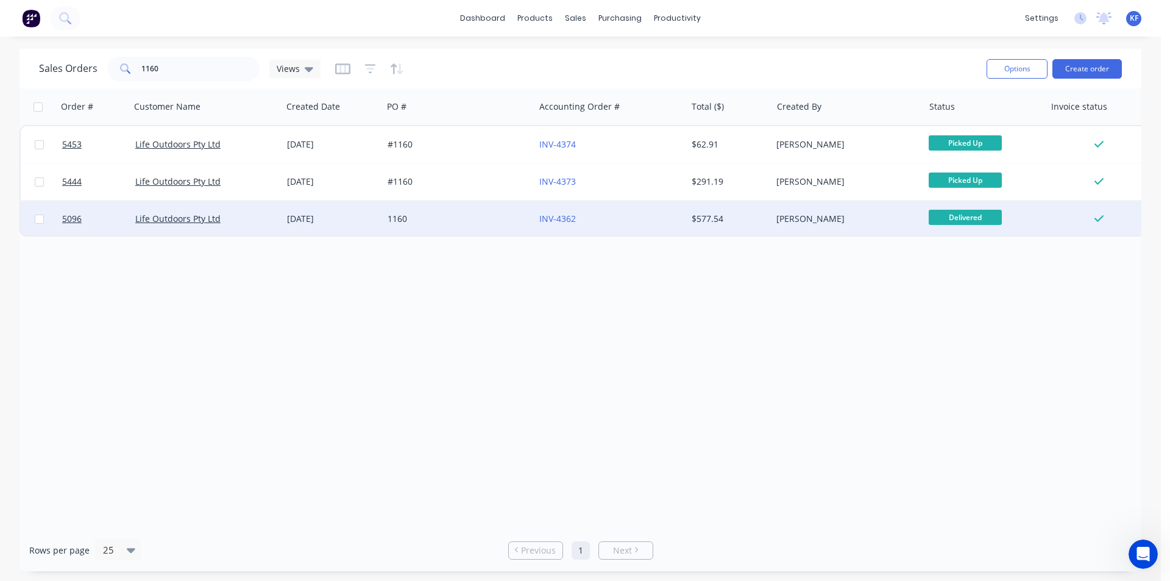
click at [456, 222] on div "1160" at bounding box center [455, 219] width 135 height 12
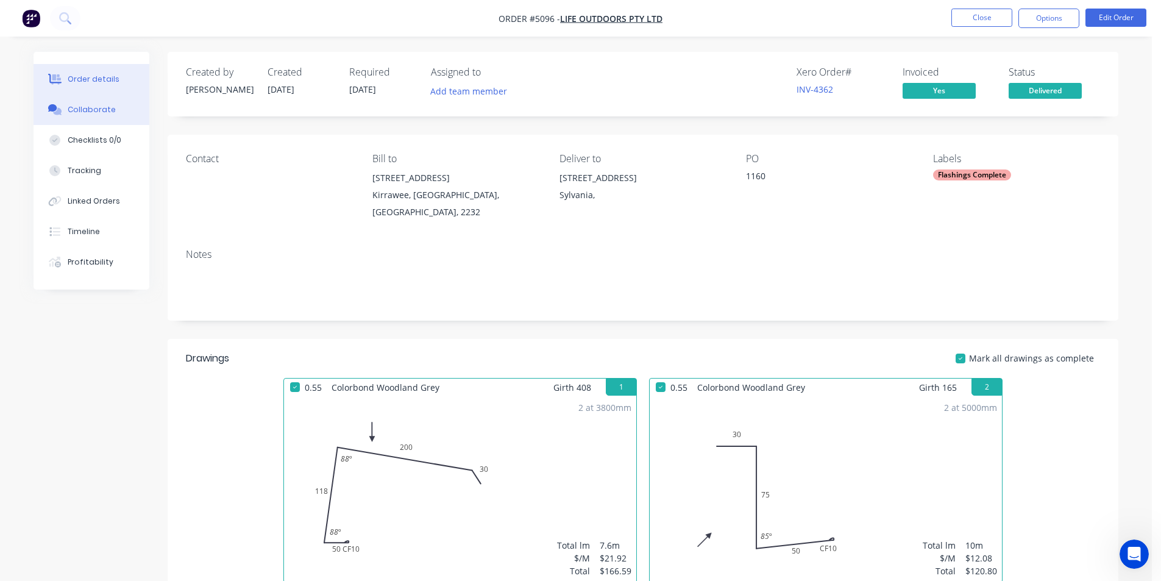
click at [106, 118] on button "Collaborate" at bounding box center [92, 109] width 116 height 30
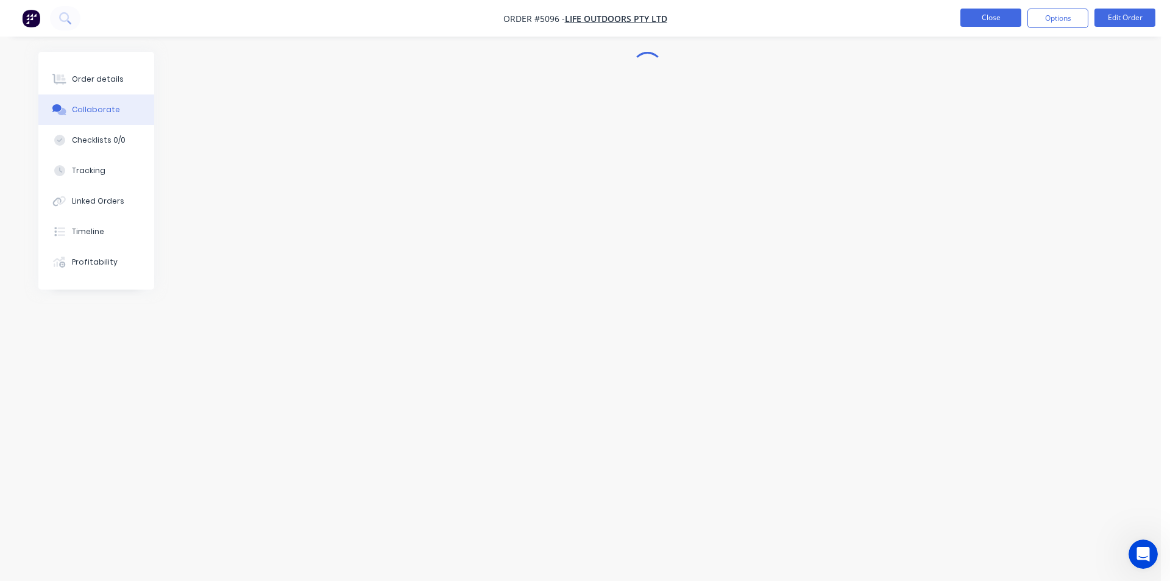
click at [982, 16] on button "Close" at bounding box center [990, 18] width 61 height 18
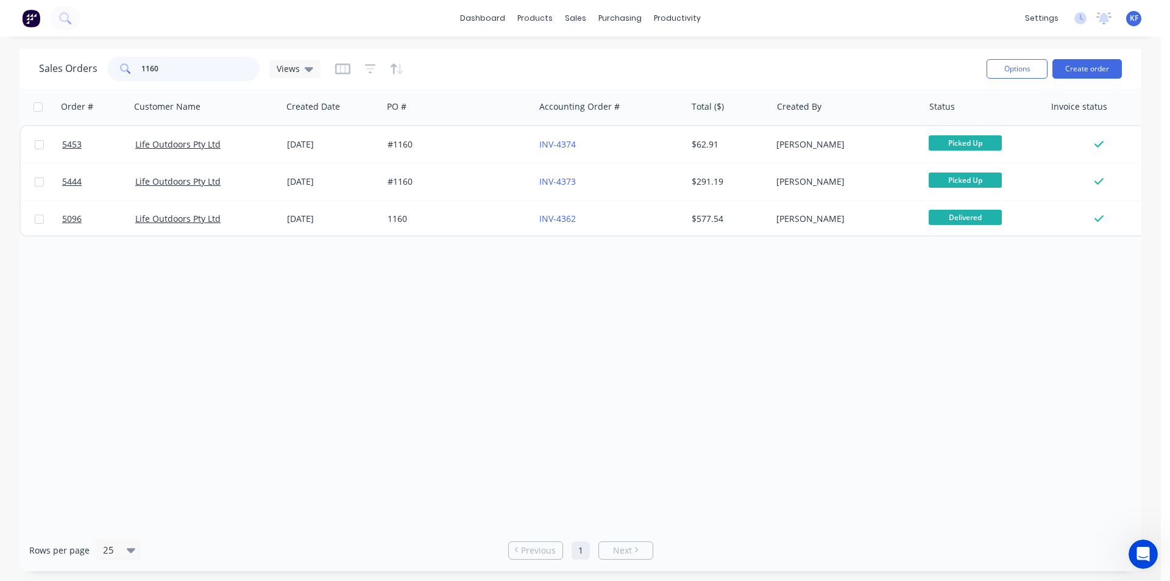
drag, startPoint x: 209, startPoint y: 69, endPoint x: 126, endPoint y: 64, distance: 83.6
click at [126, 64] on div "1160" at bounding box center [183, 69] width 152 height 24
type input "1160"
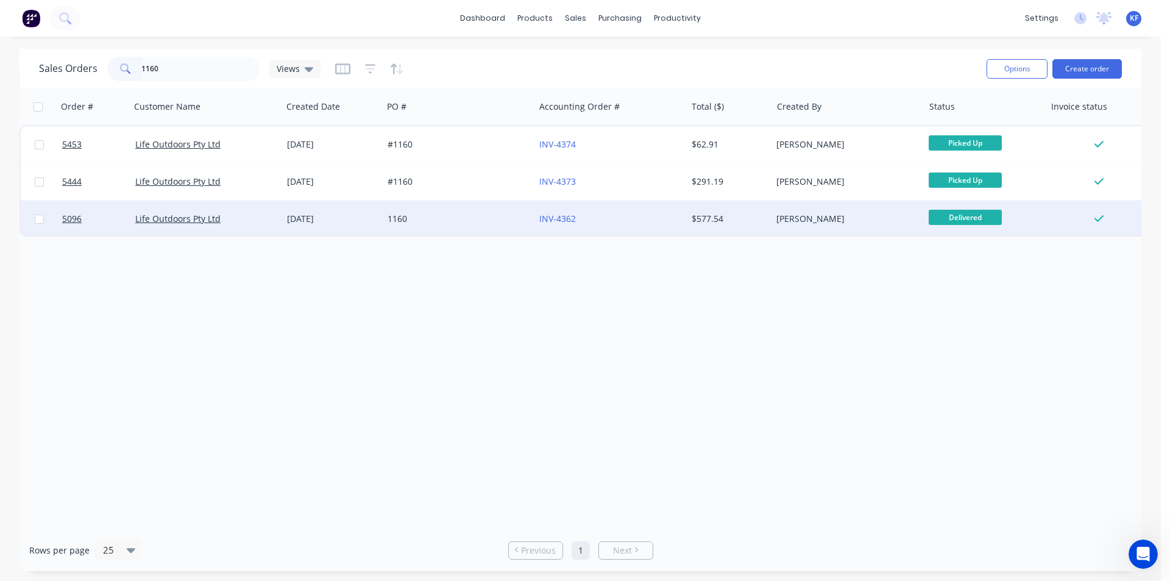
click at [317, 215] on div "[DATE]" at bounding box center [332, 219] width 91 height 12
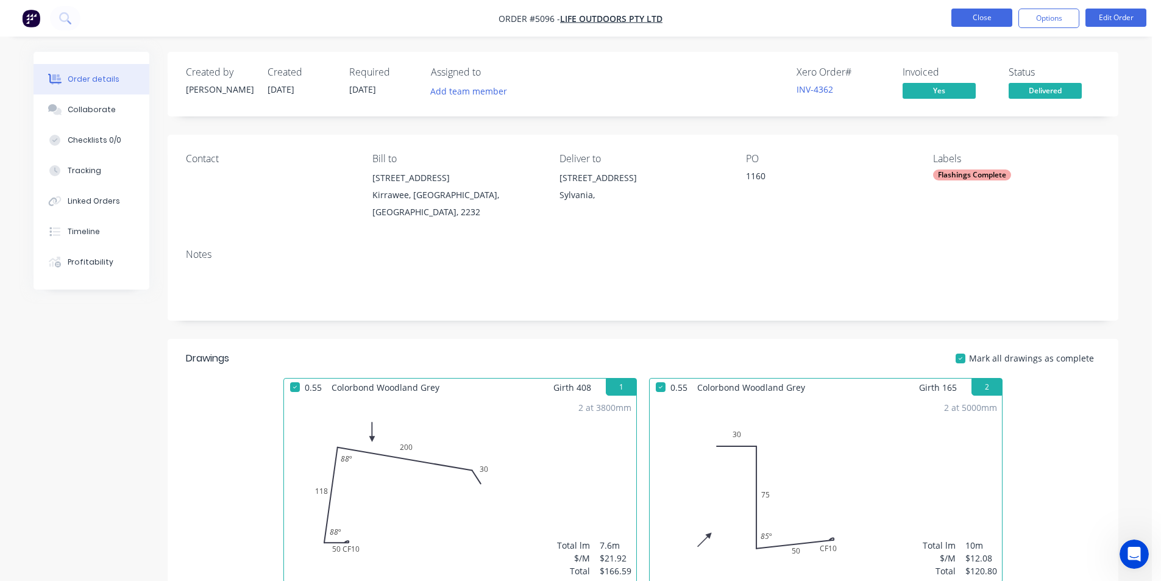
click at [958, 19] on button "Close" at bounding box center [981, 18] width 61 height 18
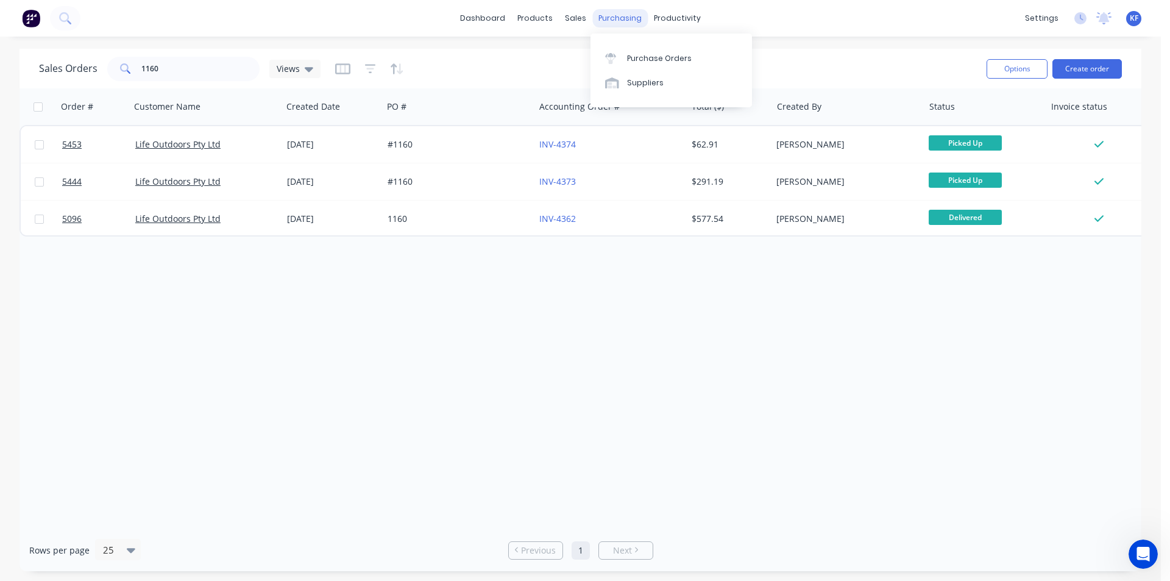
click at [622, 18] on div "purchasing" at bounding box center [619, 18] width 55 height 18
click at [656, 60] on div "Purchase Orders" at bounding box center [659, 58] width 65 height 11
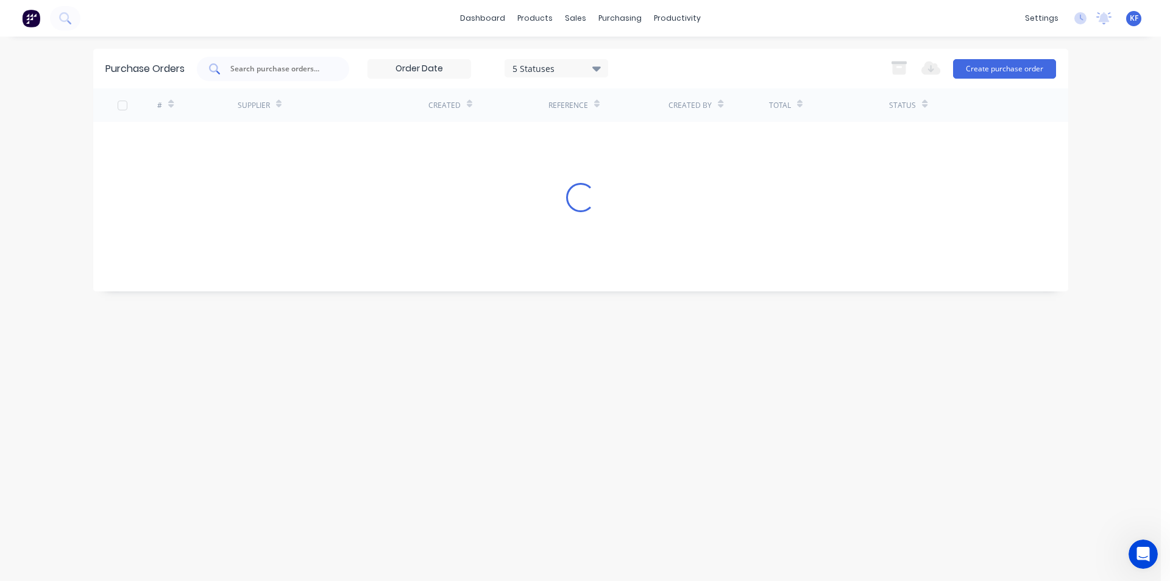
click at [271, 73] on input "text" at bounding box center [279, 69] width 101 height 12
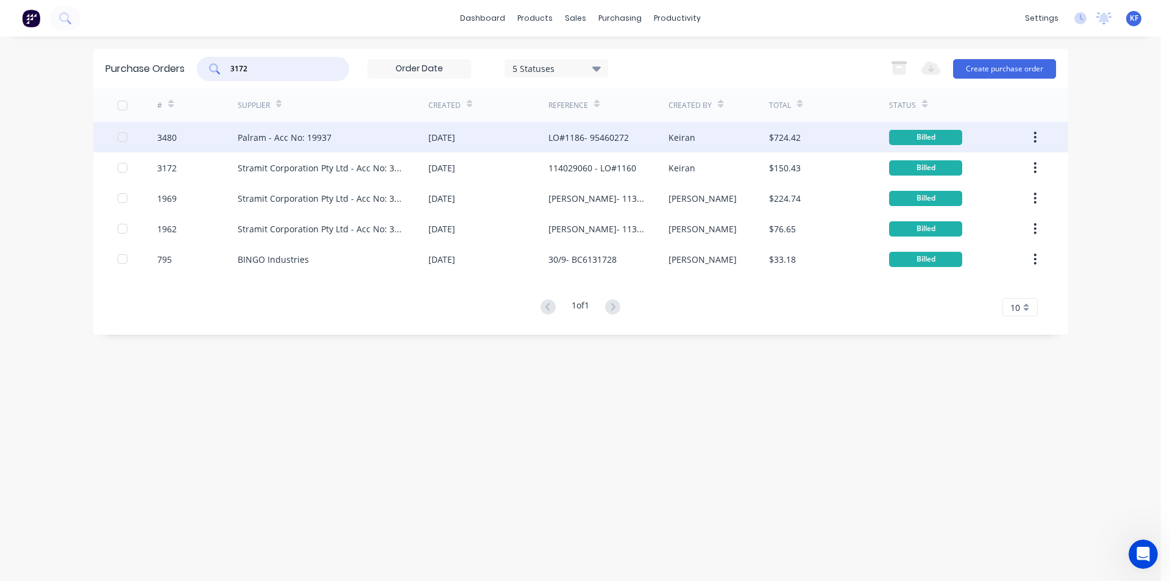
type input "3172"
click at [626, 140] on div "LO#1186- 95460272" at bounding box center [588, 137] width 80 height 13
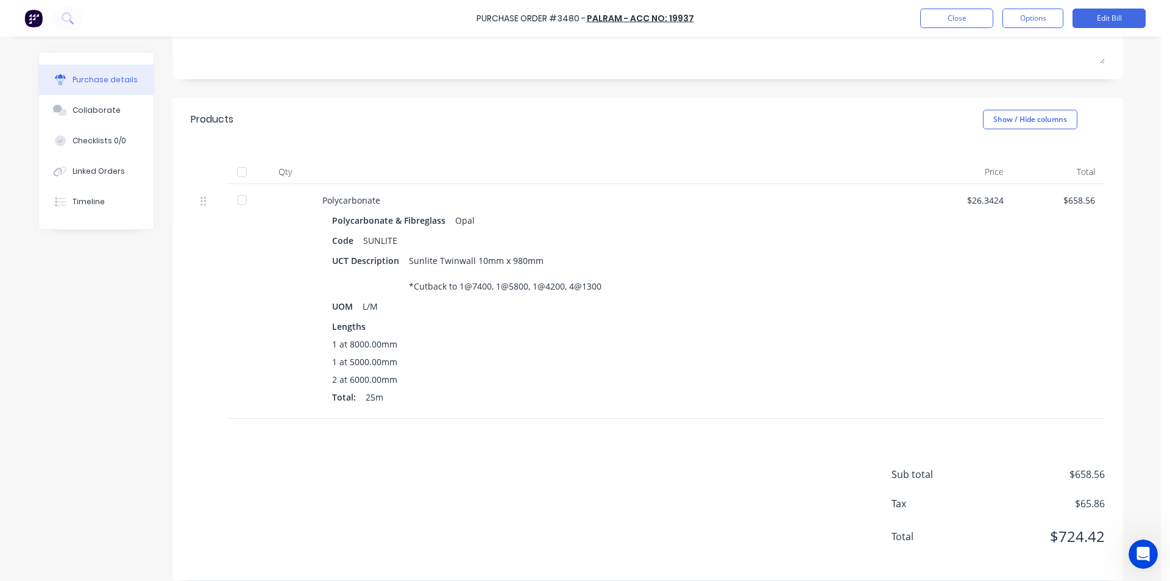
scroll to position [198, 0]
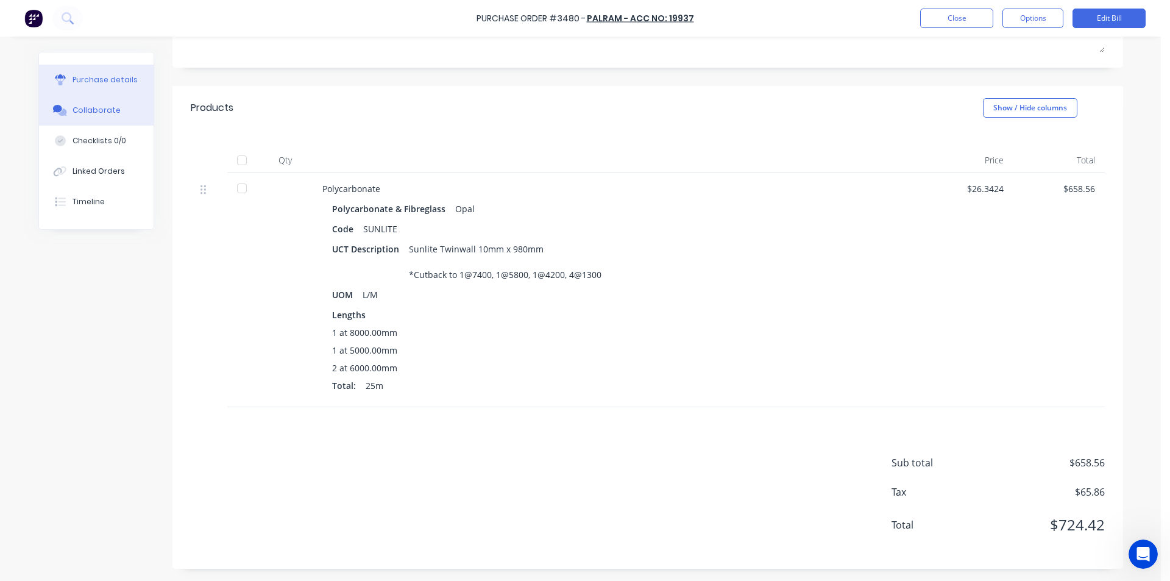
click at [116, 116] on button "Collaborate" at bounding box center [96, 110] width 115 height 30
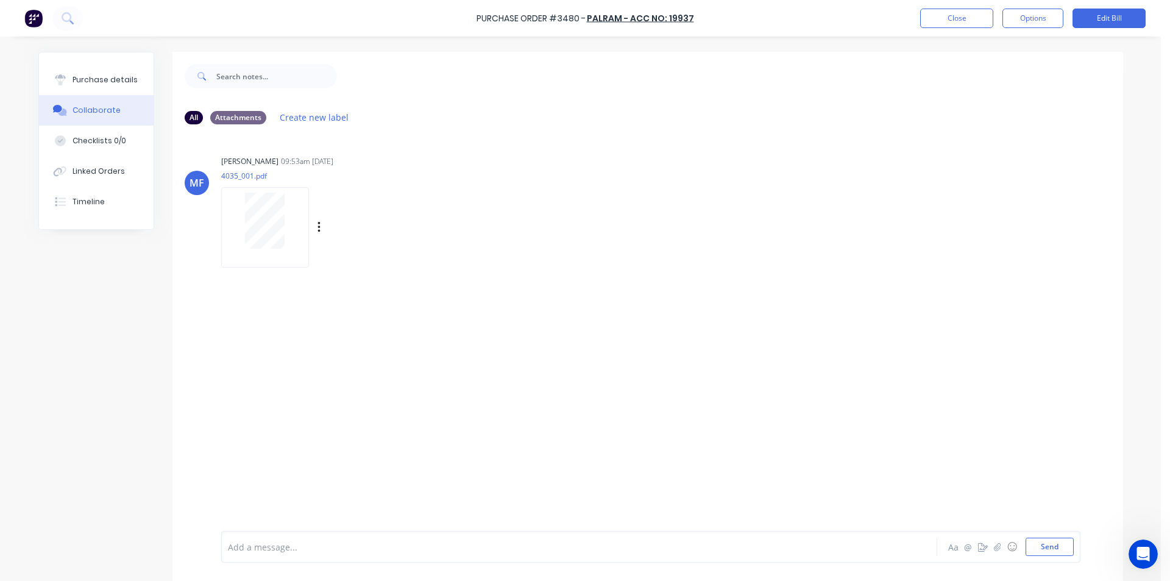
click at [282, 226] on div at bounding box center [265, 221] width 77 height 56
click at [93, 85] on button "Purchase details" at bounding box center [96, 80] width 115 height 30
type textarea "x"
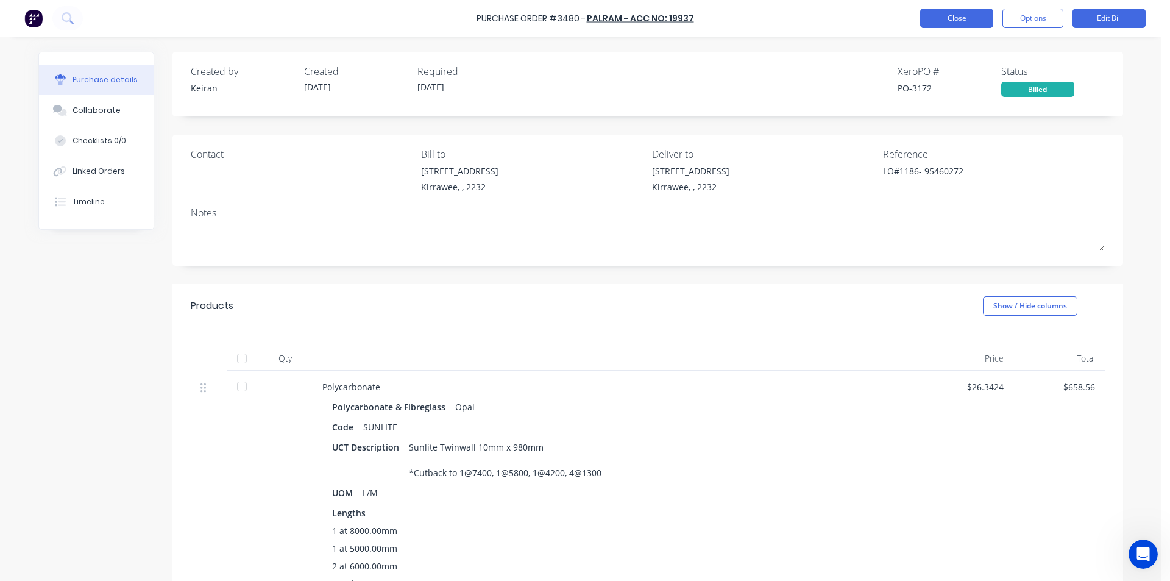
click at [938, 18] on button "Close" at bounding box center [956, 18] width 73 height 19
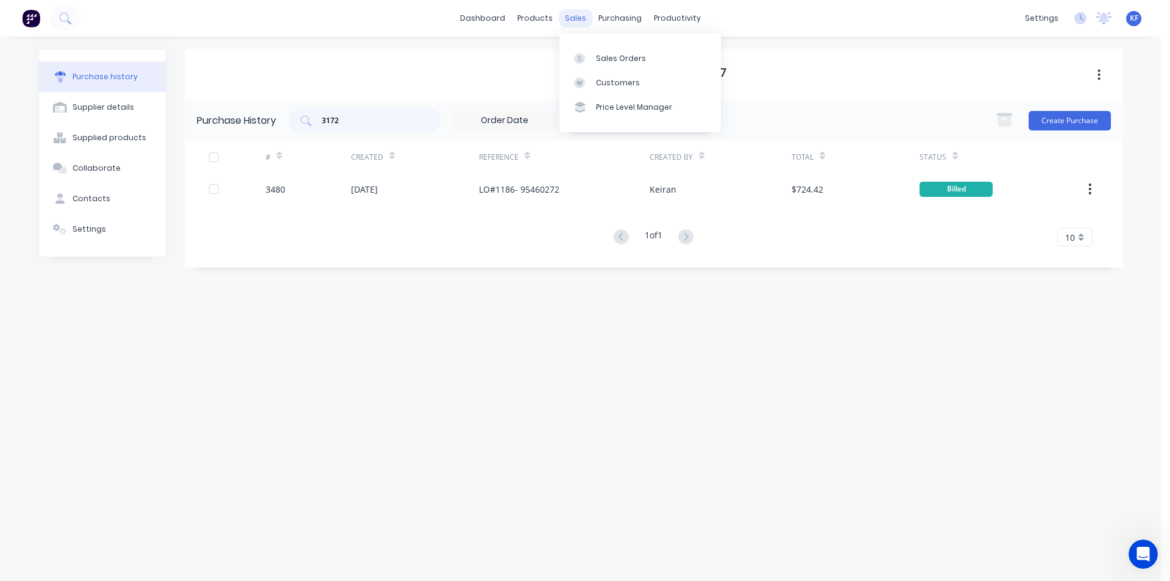
click at [589, 16] on div "sales" at bounding box center [576, 18] width 34 height 18
click at [598, 39] on div "Sales Orders Customers Price Level Manager" at bounding box center [639, 83] width 161 height 98
click at [601, 54] on div "Sales Orders" at bounding box center [621, 58] width 50 height 11
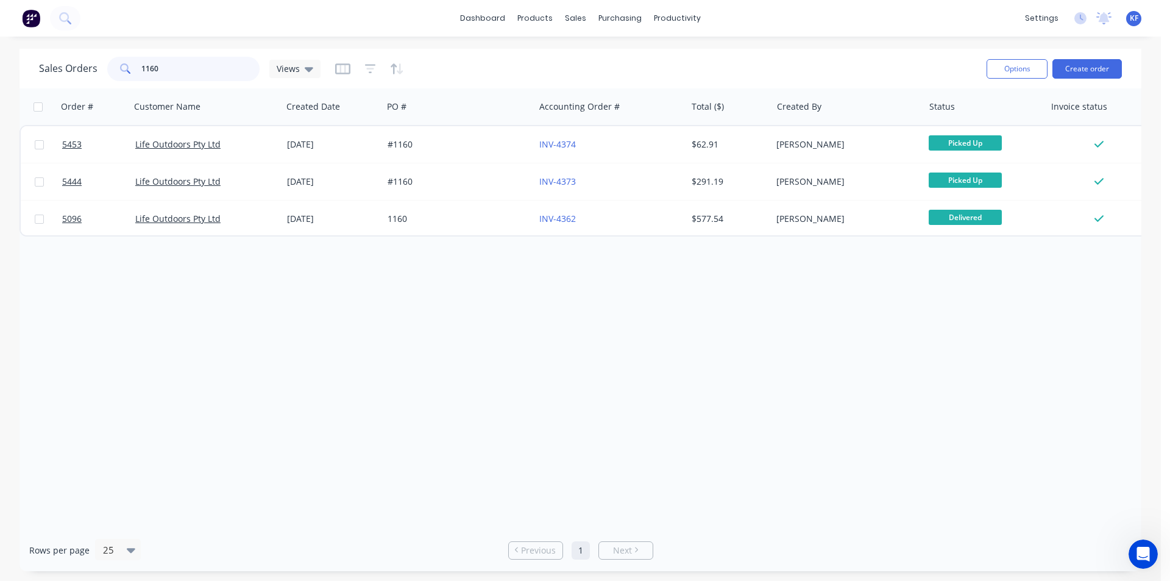
drag, startPoint x: 205, startPoint y: 60, endPoint x: 0, endPoint y: 78, distance: 206.2
click at [35, 75] on div "Sales Orders 1160 Views Options Create order" at bounding box center [580, 69] width 1122 height 40
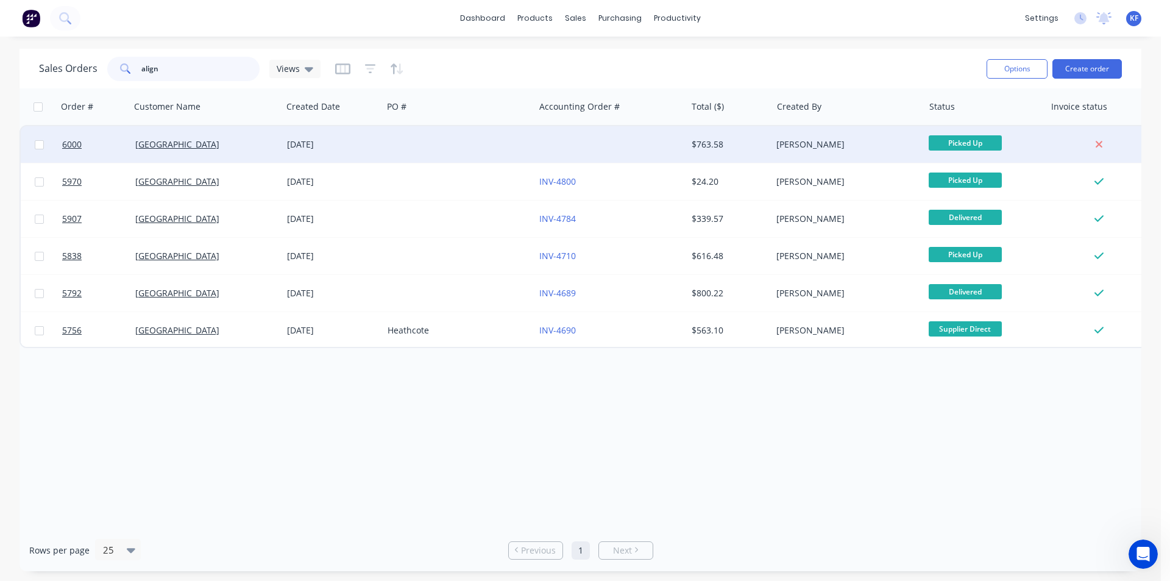
type input "align"
click at [390, 151] on div at bounding box center [459, 144] width 152 height 37
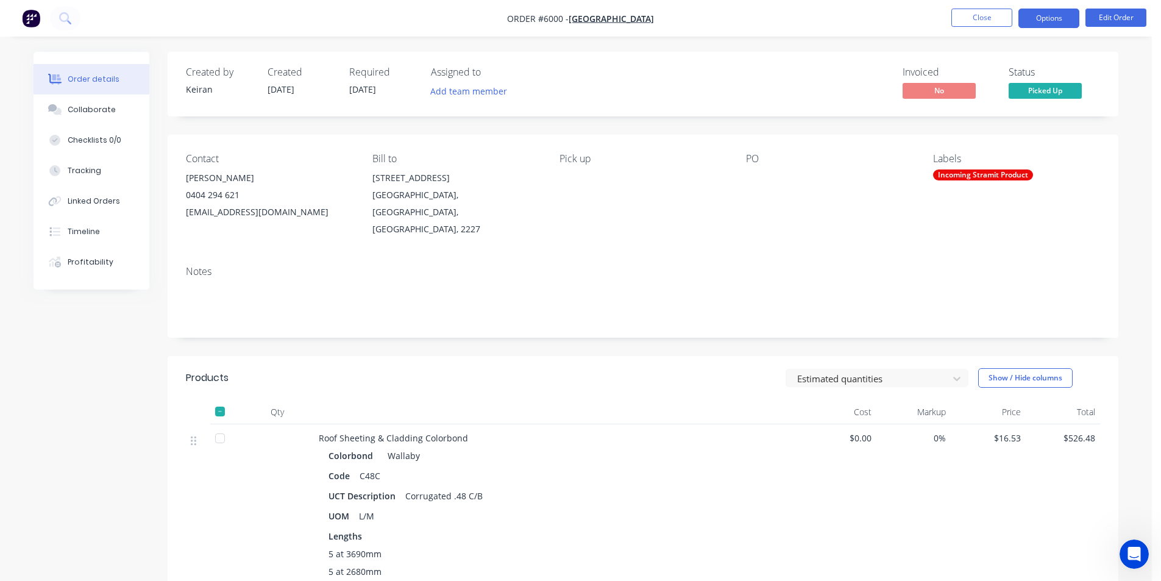
click at [1053, 21] on button "Options" at bounding box center [1048, 18] width 61 height 19
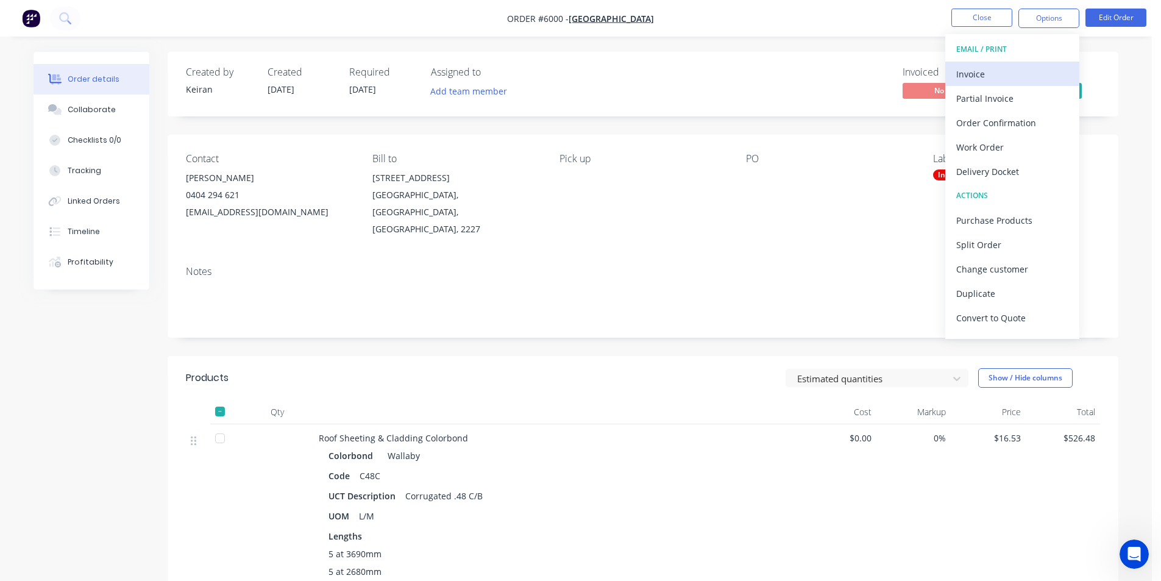
click at [1010, 72] on div "Invoice" at bounding box center [1012, 74] width 112 height 18
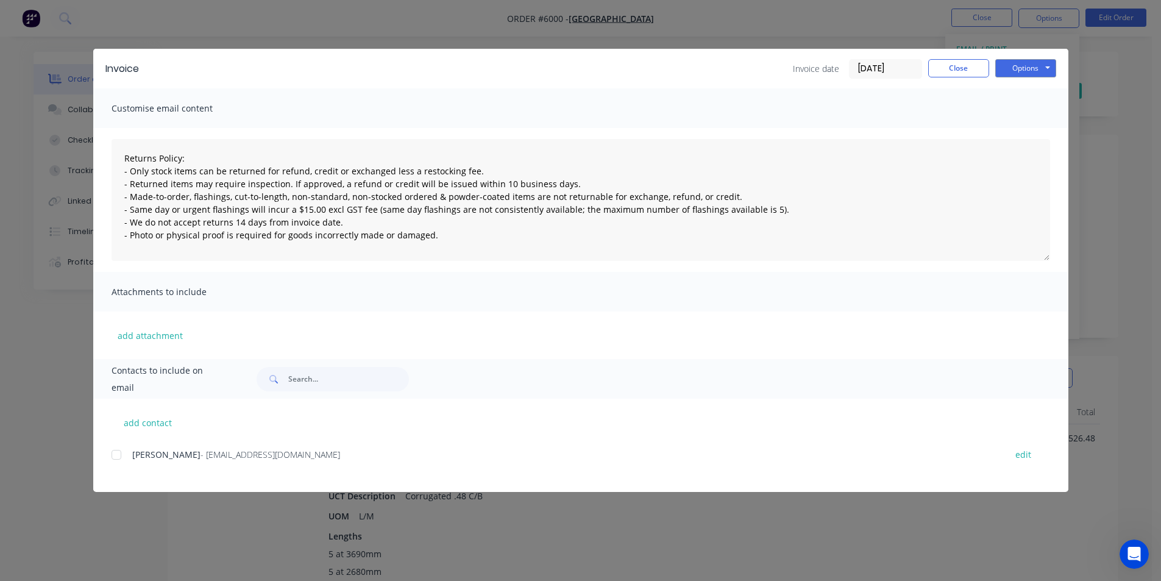
click at [119, 456] on div at bounding box center [116, 454] width 24 height 24
click at [1011, 79] on div "Invoice Invoice date [DATE] Close Options Preview Print Email" at bounding box center [580, 69] width 975 height 40
click at [1018, 71] on button "Options" at bounding box center [1025, 68] width 61 height 18
click at [1023, 130] on button "Email" at bounding box center [1034, 130] width 78 height 20
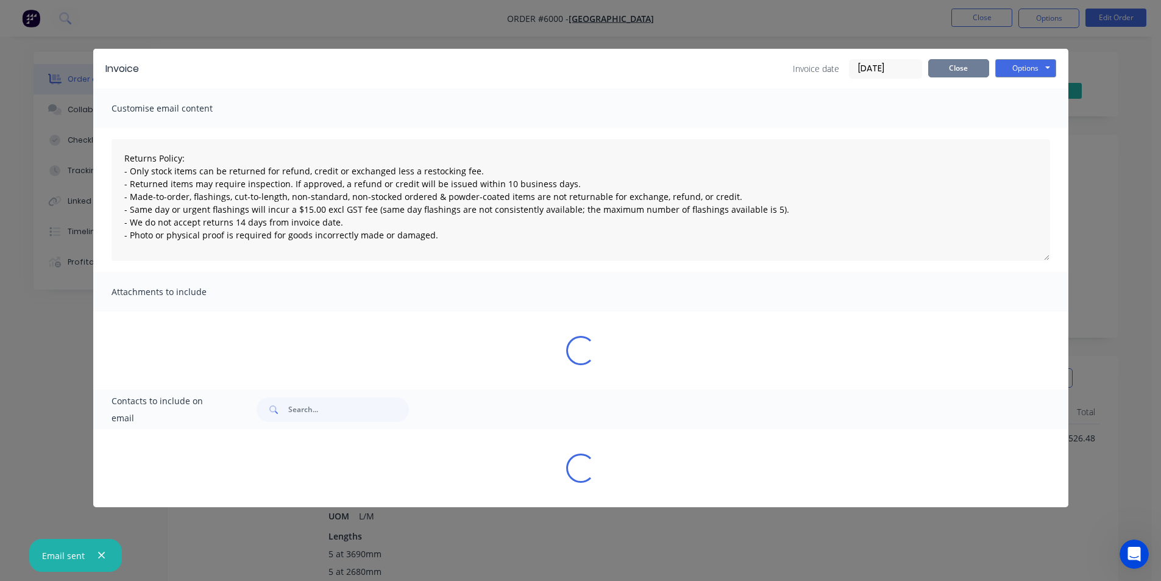
type textarea "Returns Policy: - Only stock items can be returned for refund, credit or exchan…"
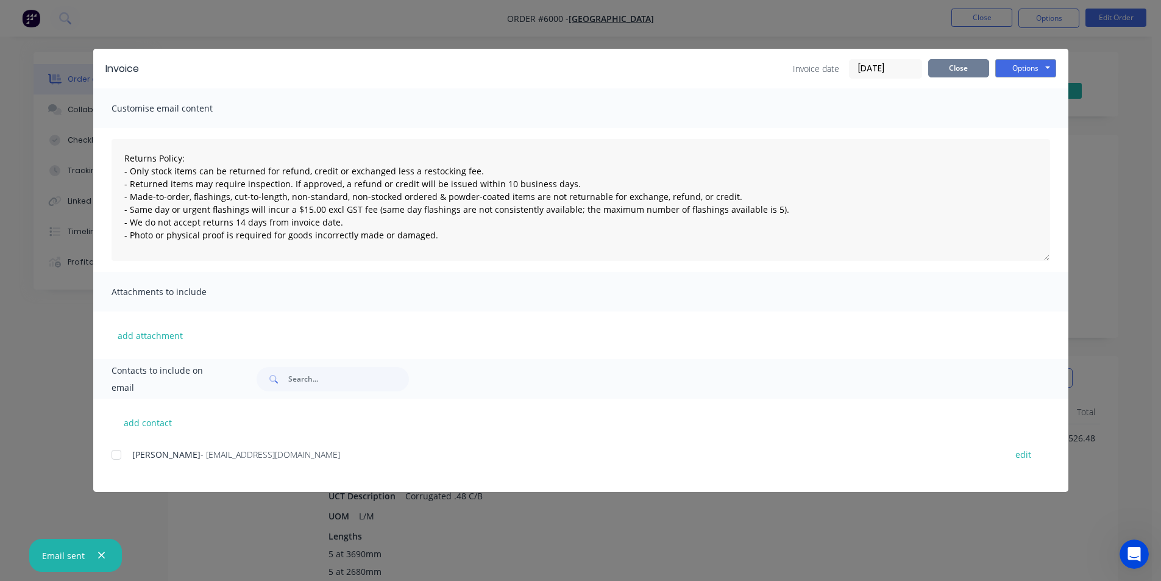
click at [933, 72] on button "Close" at bounding box center [958, 68] width 61 height 18
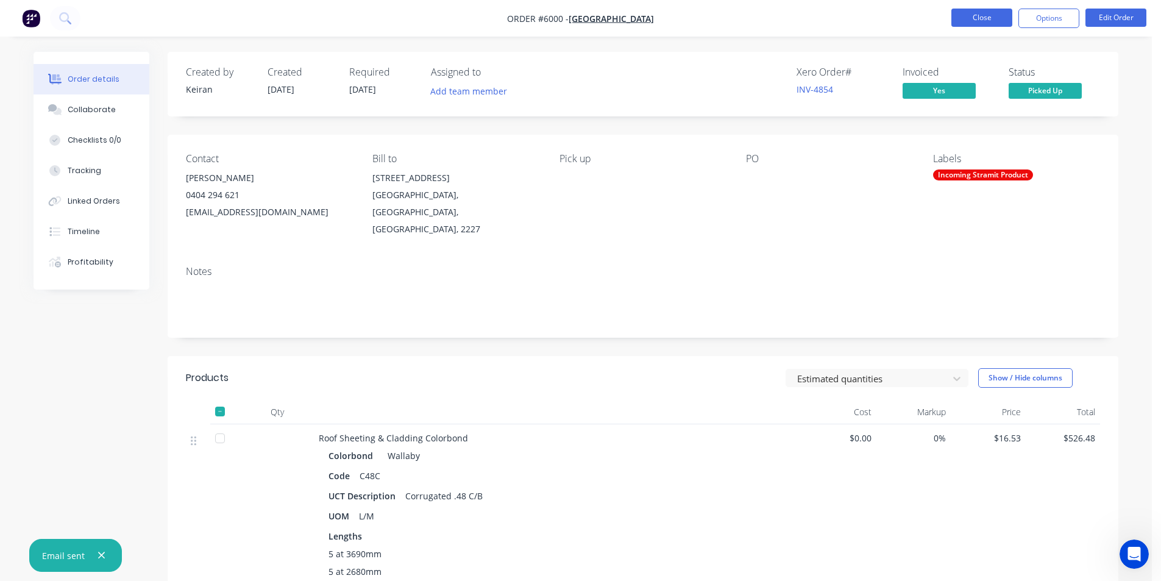
click at [979, 17] on button "Close" at bounding box center [981, 18] width 61 height 18
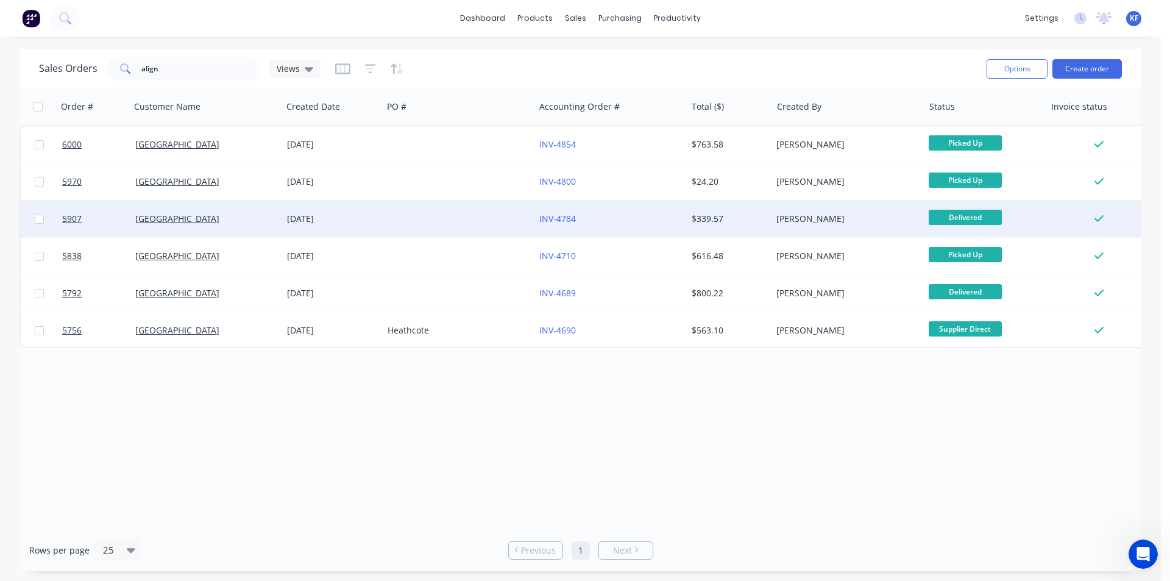
click at [588, 214] on div "INV-4784" at bounding box center [606, 219] width 135 height 12
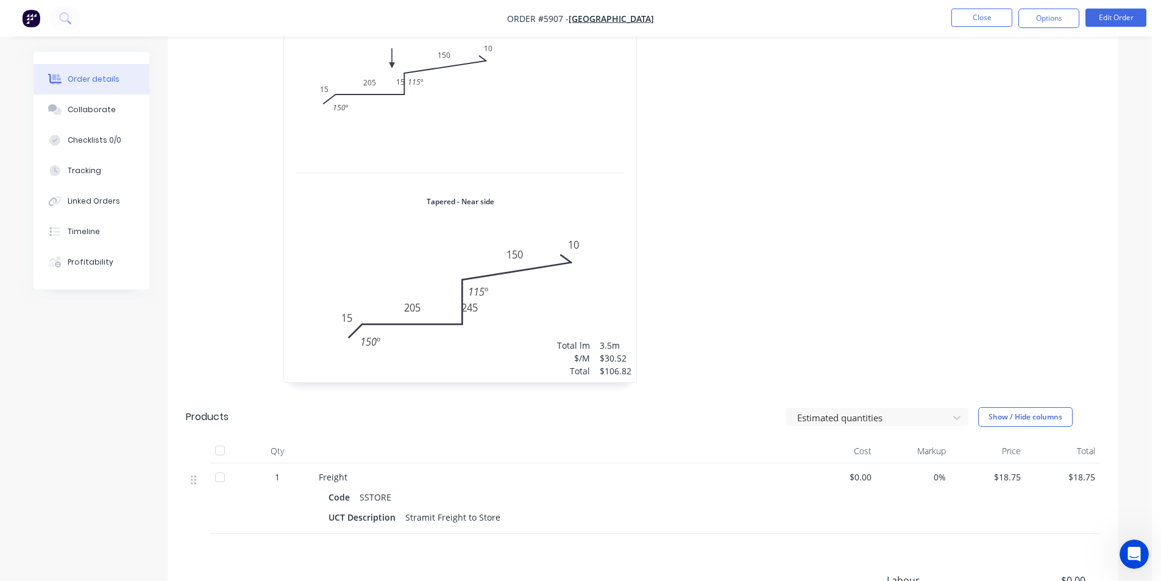
scroll to position [437, 0]
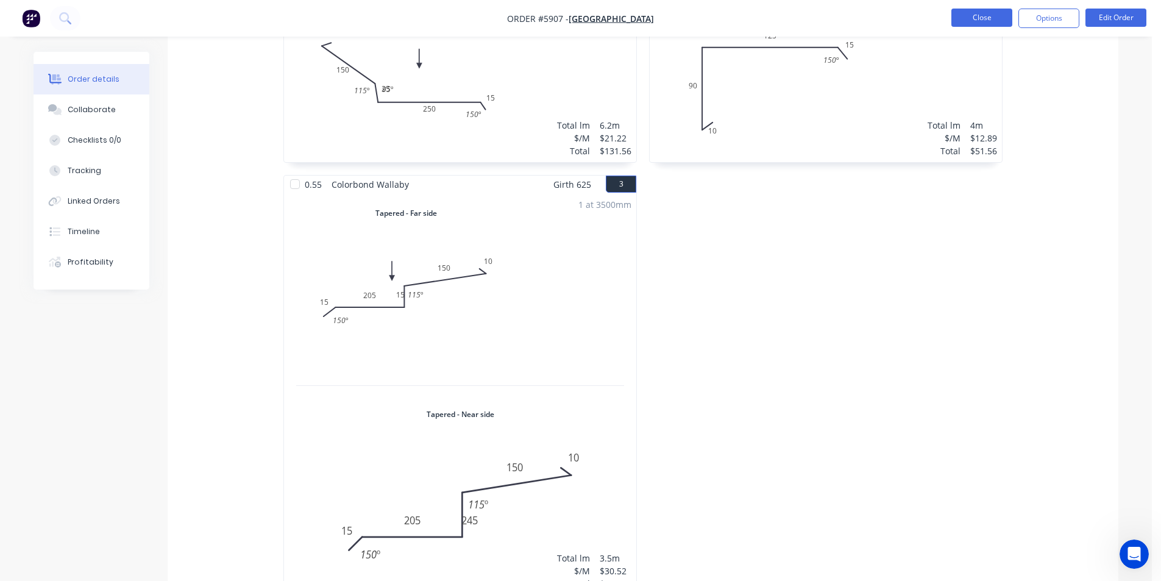
click at [976, 18] on button "Close" at bounding box center [981, 18] width 61 height 18
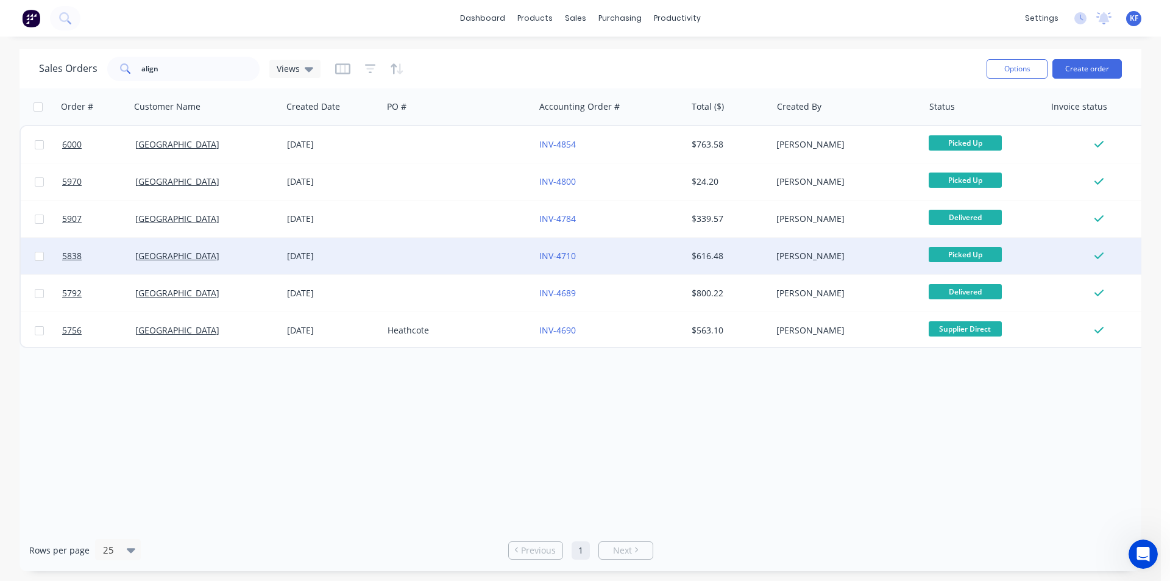
click at [675, 260] on div "INV-4710" at bounding box center [610, 256] width 142 height 12
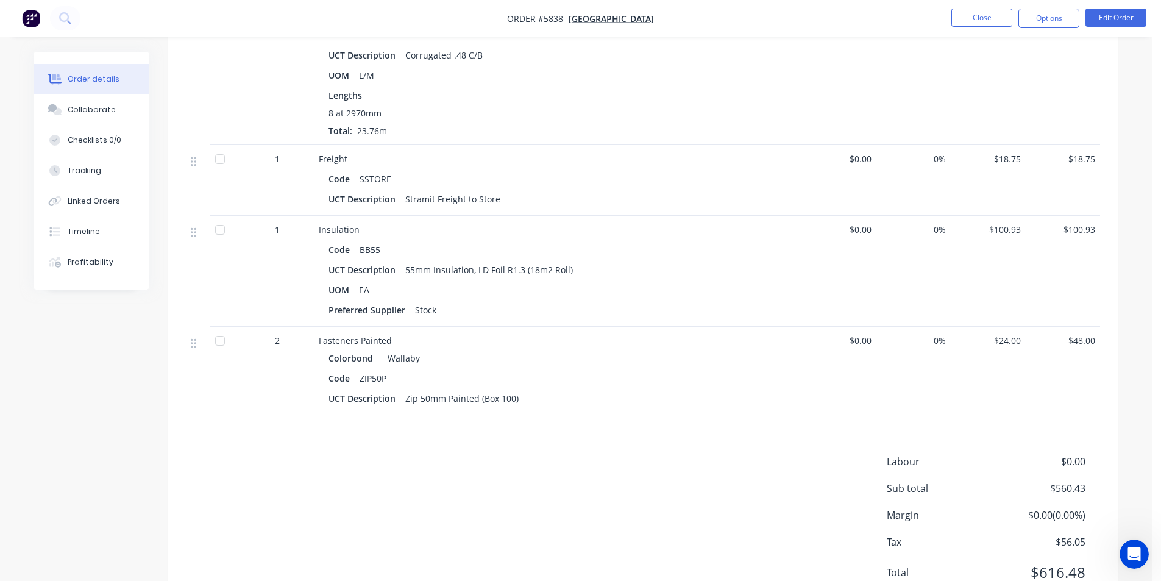
scroll to position [231, 0]
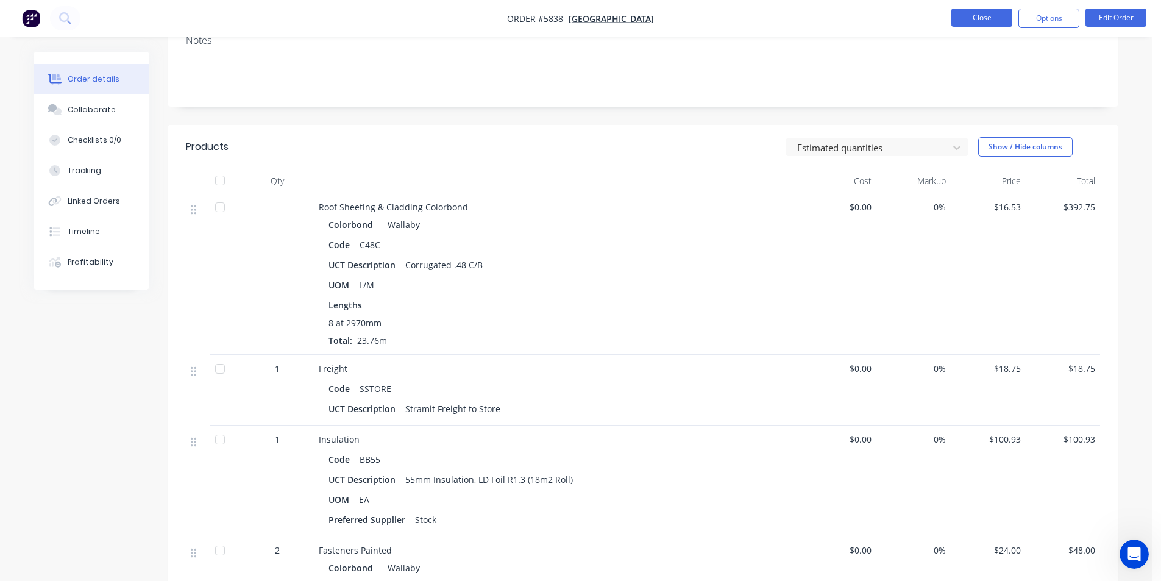
click at [981, 15] on button "Close" at bounding box center [981, 18] width 61 height 18
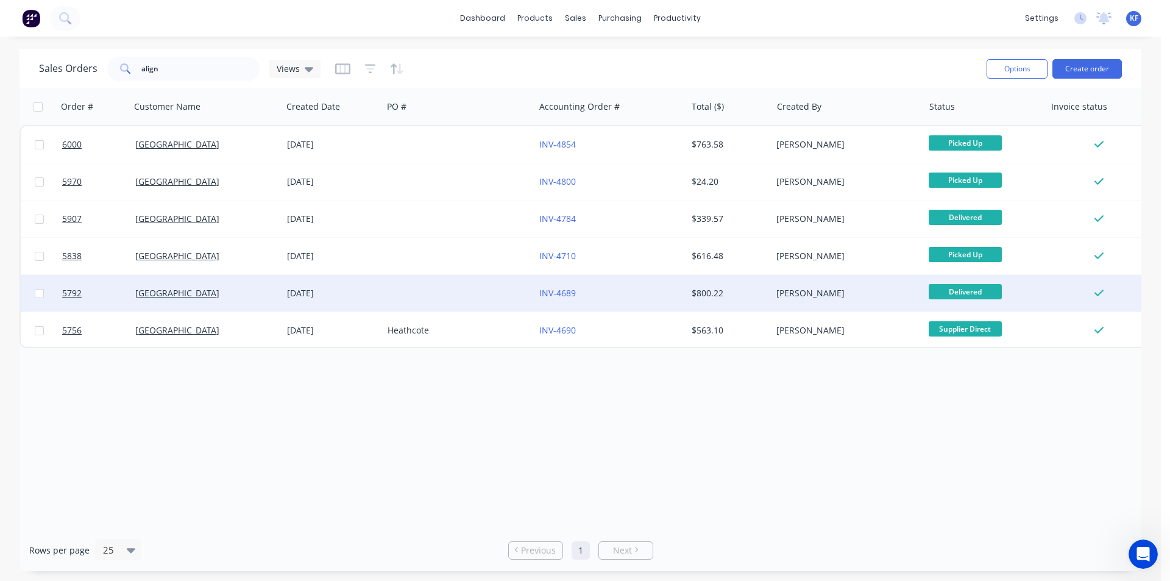
click at [622, 297] on div "INV-4689" at bounding box center [606, 293] width 135 height 12
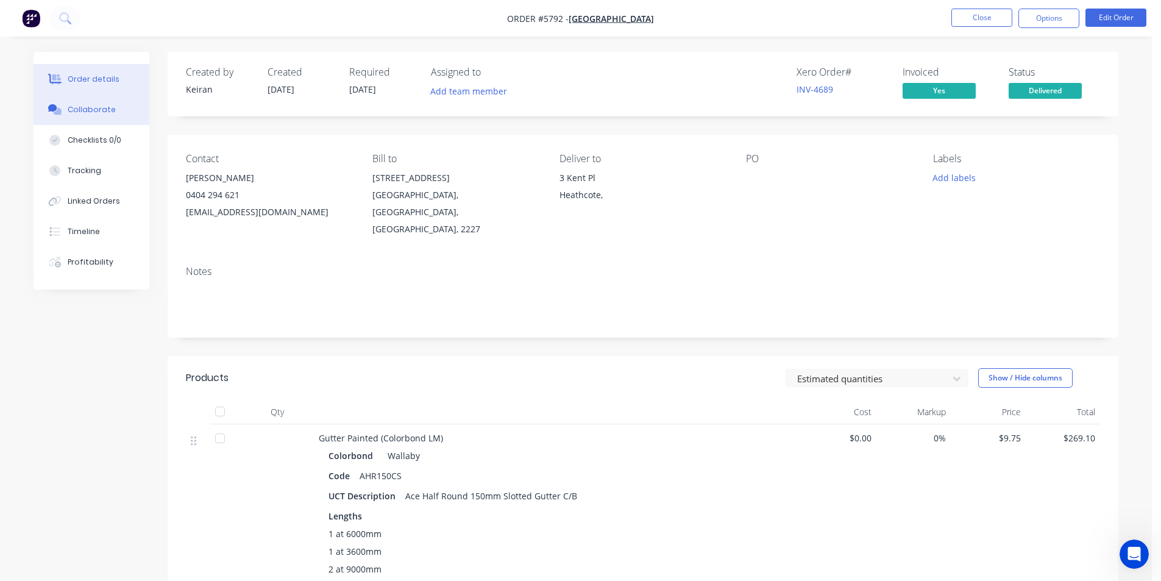
click at [102, 120] on button "Collaborate" at bounding box center [92, 109] width 116 height 30
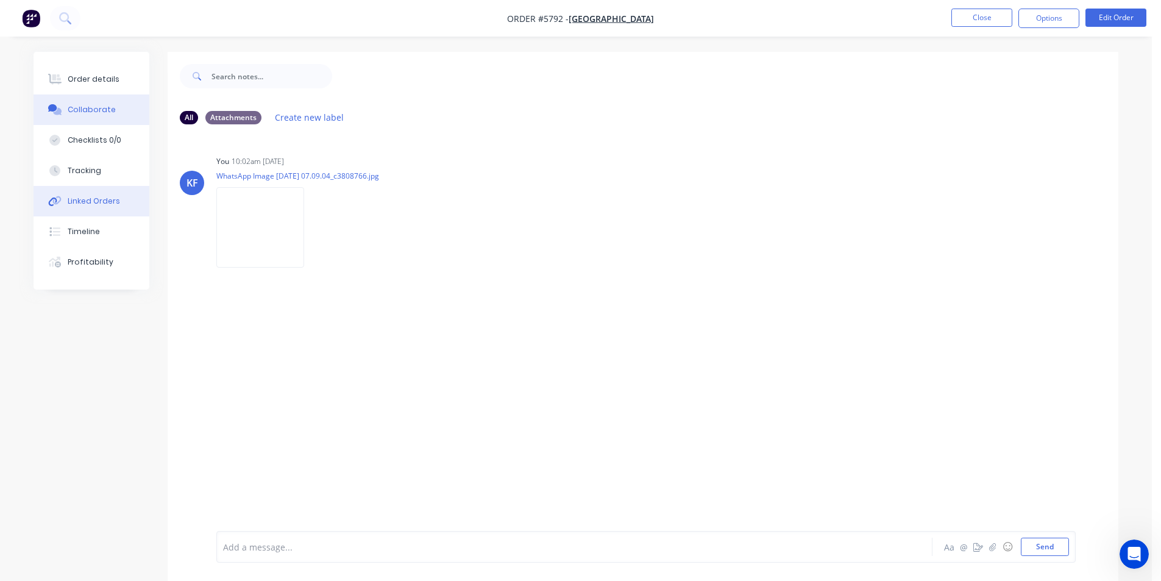
click at [96, 203] on div "Linked Orders" at bounding box center [94, 201] width 52 height 11
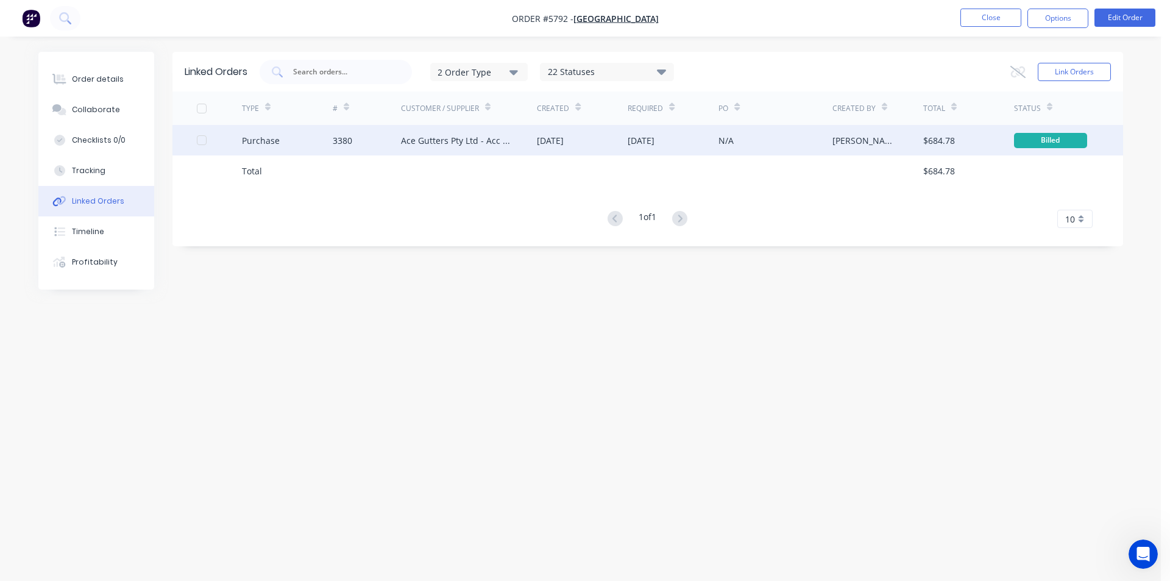
click at [506, 148] on div "Ace Gutters Pty Ltd - Acc No. MET15000" at bounding box center [469, 140] width 136 height 30
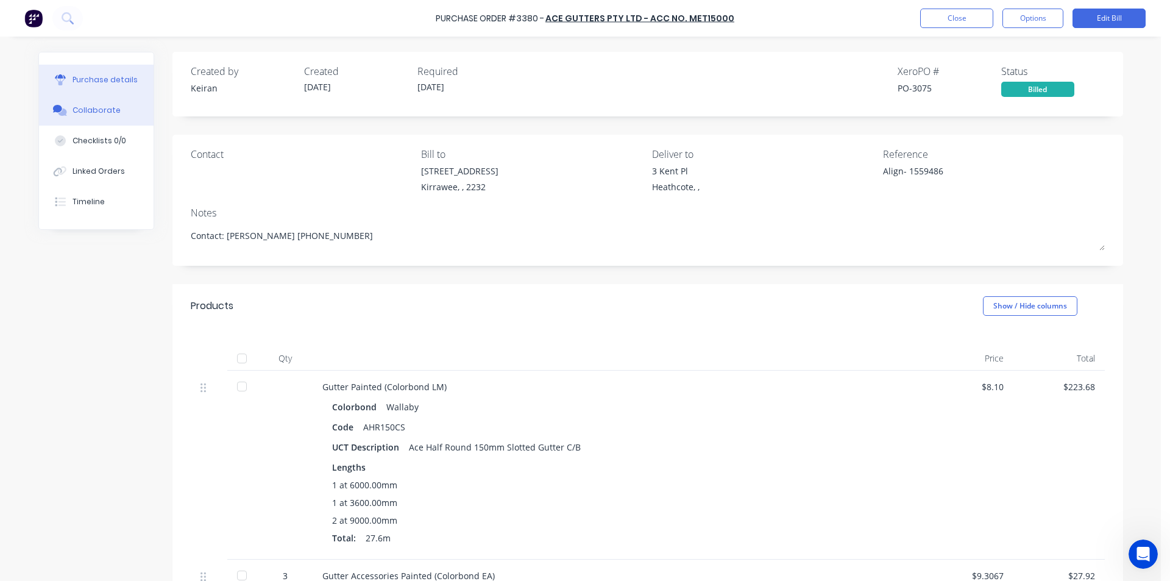
click at [80, 116] on button "Collaborate" at bounding box center [96, 110] width 115 height 30
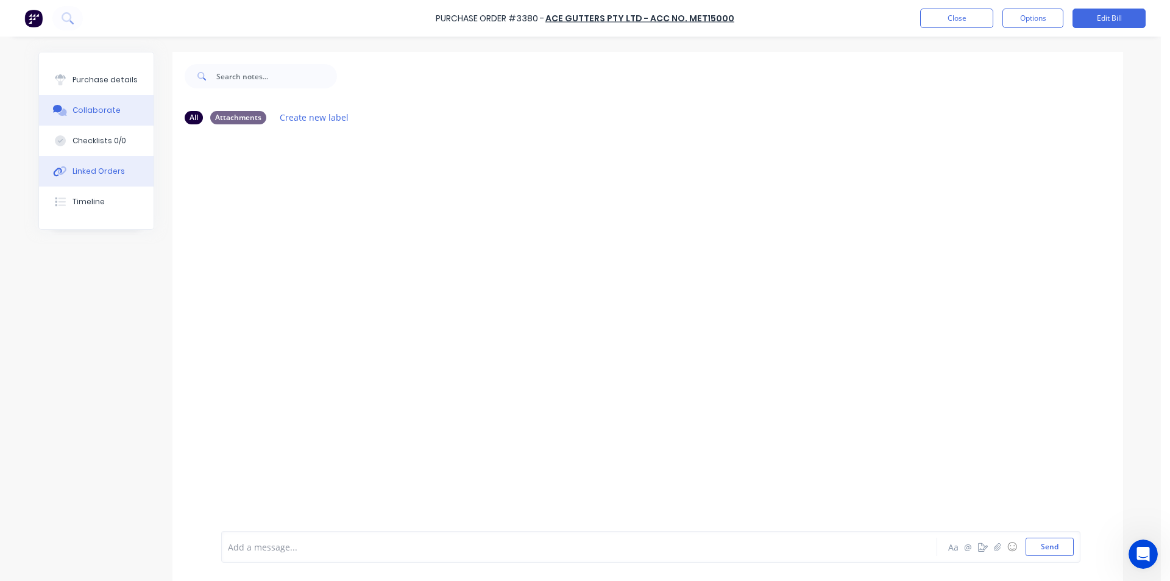
click at [102, 174] on div "Linked Orders" at bounding box center [99, 171] width 52 height 11
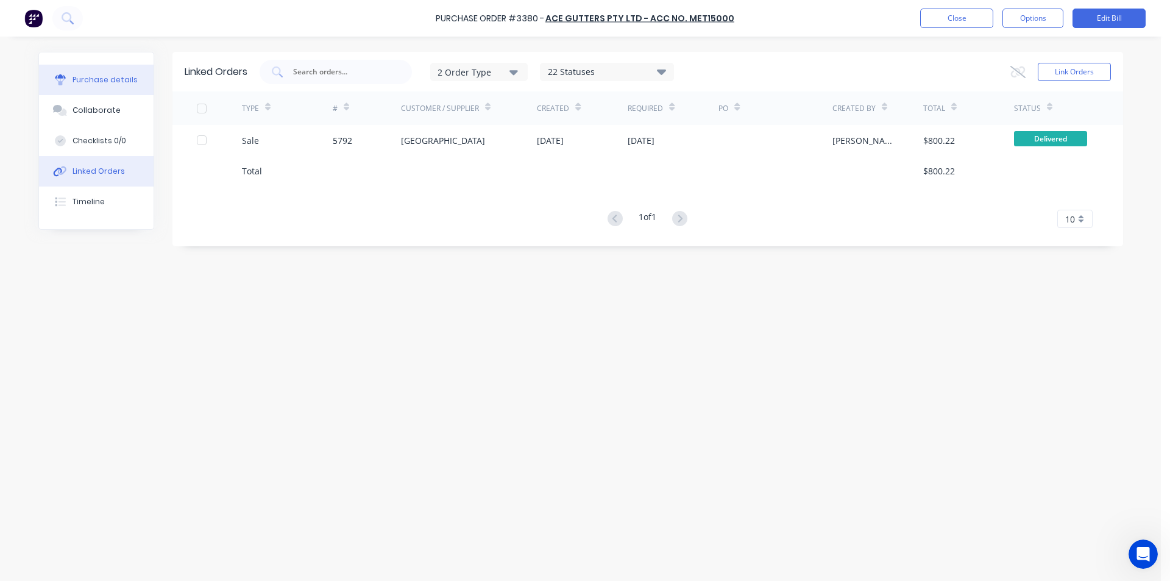
click at [81, 73] on button "Purchase details" at bounding box center [96, 80] width 115 height 30
type textarea "x"
